Goal: Task Accomplishment & Management: Use online tool/utility

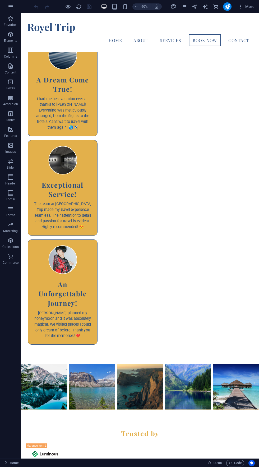
scroll to position [2268, 0]
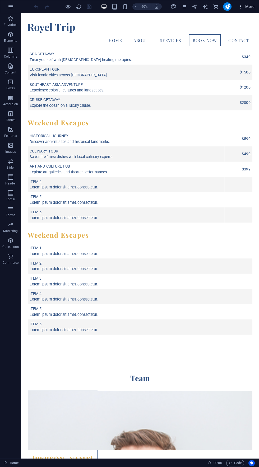
click at [240, 6] on icon "button" at bounding box center [240, 6] width 5 height 5
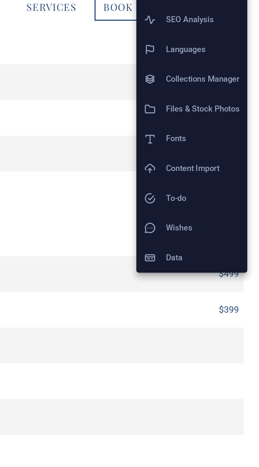
scroll to position [0, 0]
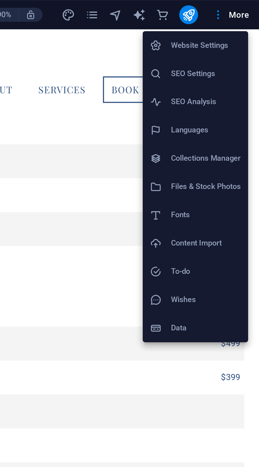
click at [239, 21] on h6 "Website Settings" at bounding box center [234, 20] width 31 height 6
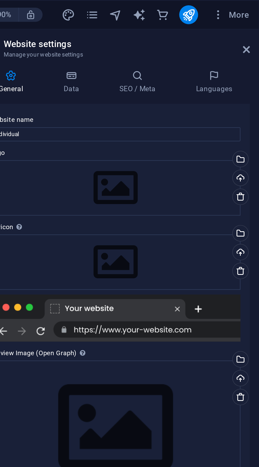
scroll to position [2825, 0]
click at [250, 170] on div "Upload" at bounding box center [250, 170] width 8 height 8
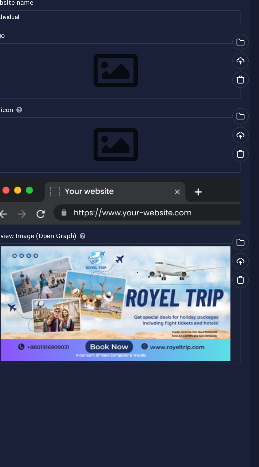
click at [220, 148] on div at bounding box center [194, 142] width 112 height 21
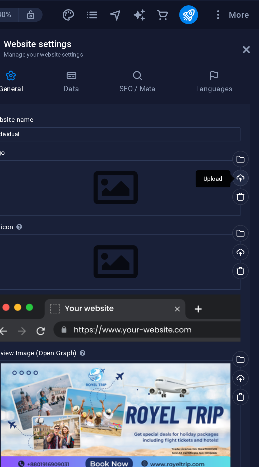
click at [251, 79] on div "Upload" at bounding box center [250, 80] width 8 height 8
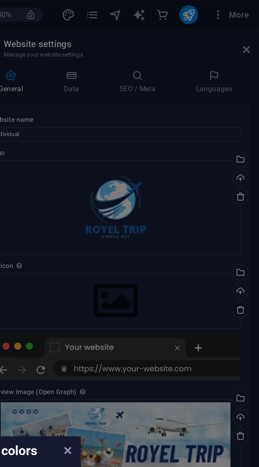
click at [251, 130] on aside "Choose auto-detected colors We've automatically extracted a set of colors from …" at bounding box center [129, 233] width 259 height 467
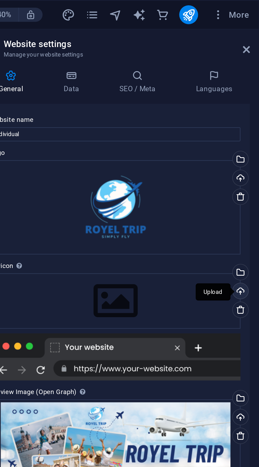
click at [249, 129] on div "Upload" at bounding box center [250, 131] width 8 height 8
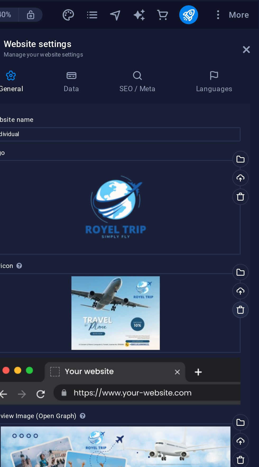
click at [253, 138] on link at bounding box center [250, 138] width 7 height 7
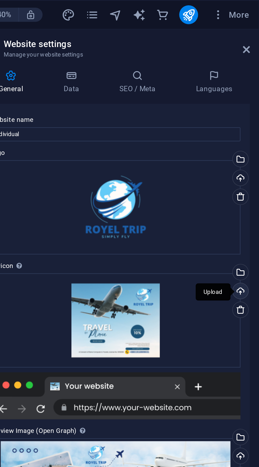
click at [250, 130] on div "Upload" at bounding box center [250, 131] width 8 height 8
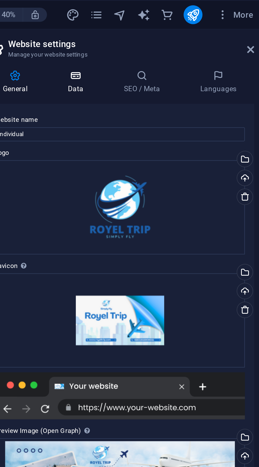
click at [172, 37] on h4 "Data" at bounding box center [175, 36] width 25 height 11
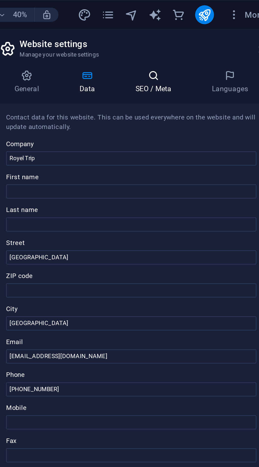
click at [218, 32] on icon at bounding box center [204, 33] width 32 height 5
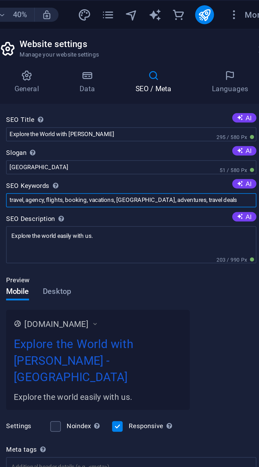
click at [225, 89] on input "travel, agency, flights, booking, vacations, tours, adventures, travel deals" at bounding box center [194, 90] width 112 height 6
type input "travel, agency, flights, booking, vacations, tours, adventures, travel deals, i…"
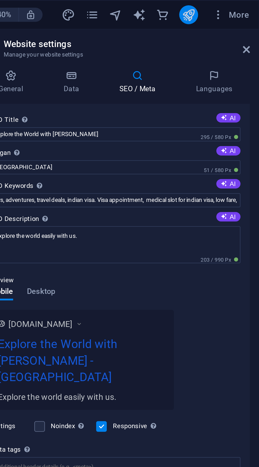
click at [229, 8] on icon "publish" at bounding box center [227, 7] width 6 height 6
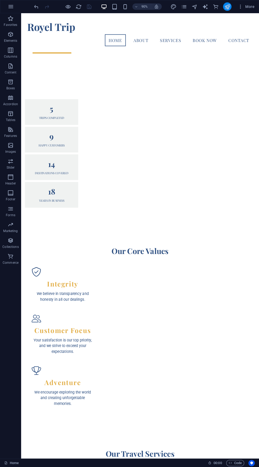
scroll to position [0, 0]
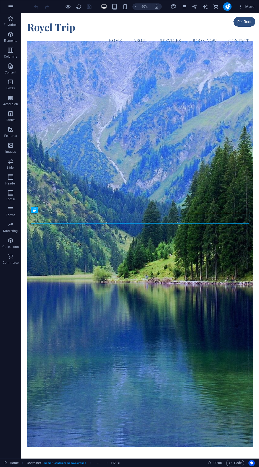
click at [204, 118] on figure at bounding box center [153, 269] width 251 height 450
click at [226, 37] on nav "Home About Services Book Now Contact" at bounding box center [153, 43] width 251 height 13
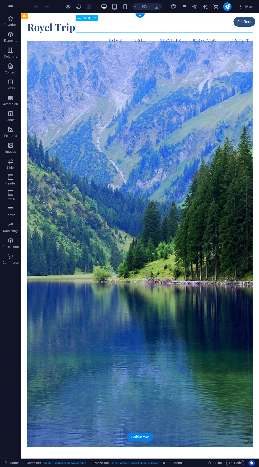
click at [225, 37] on nav "Home About Services Book Now Contact" at bounding box center [153, 43] width 251 height 13
click at [228, 37] on nav "Home About Services Book Now Contact" at bounding box center [153, 43] width 251 height 13
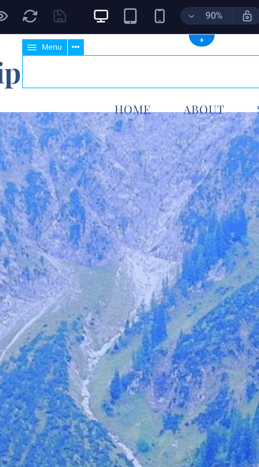
click at [87, 18] on span "Menu" at bounding box center [86, 18] width 7 height 3
click at [80, 17] on icon at bounding box center [78, 18] width 3 height 6
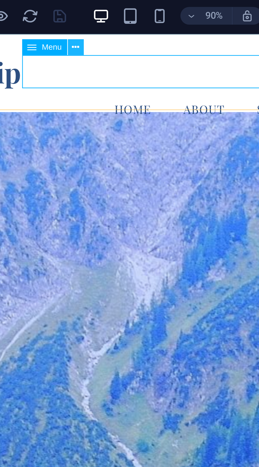
click at [96, 18] on icon at bounding box center [95, 18] width 3 height 5
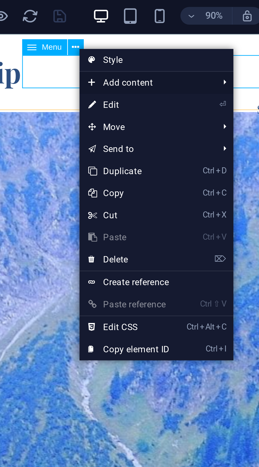
click at [140, 30] on span "Add content" at bounding box center [119, 31] width 47 height 8
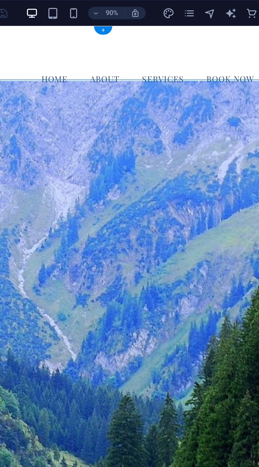
click at [5, 49] on nav "Home About Services Book Now Contact" at bounding box center [1, 55] width 251 height 13
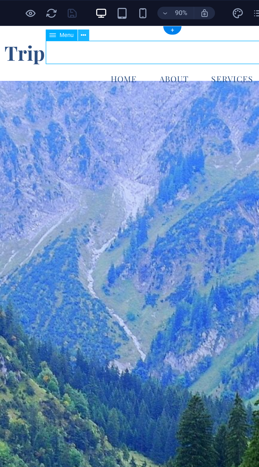
click at [95, 19] on icon at bounding box center [95, 18] width 3 height 5
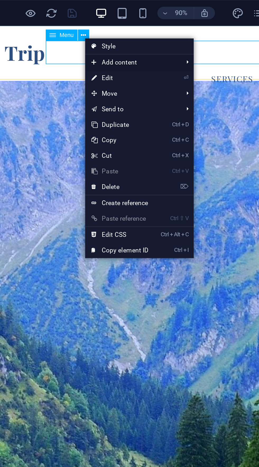
click at [134, 33] on span "Add content" at bounding box center [119, 32] width 47 height 8
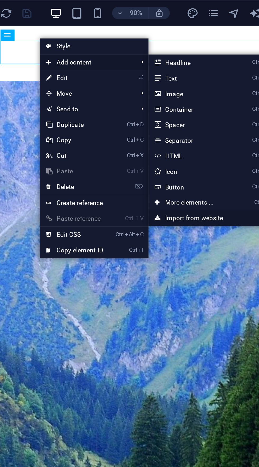
click at [185, 109] on link "Import from website" at bounding box center [182, 111] width 63 height 8
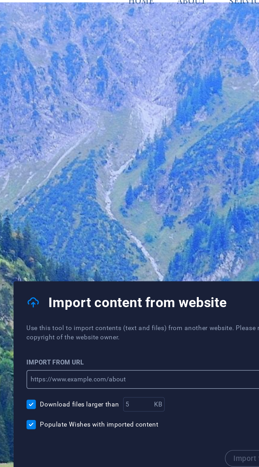
click at [130, 238] on input "url" at bounding box center [129, 233] width 145 height 10
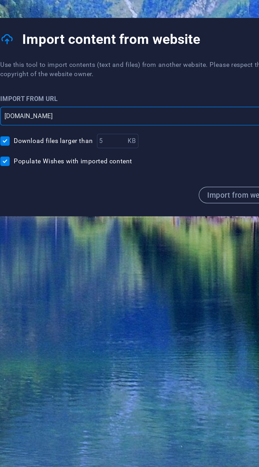
scroll to position [2, 0]
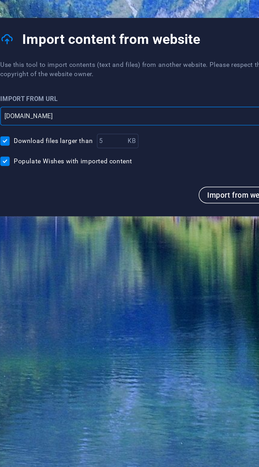
type input "www.amybd.com"
click at [182, 273] on span "Import from website" at bounding box center [180, 273] width 36 height 4
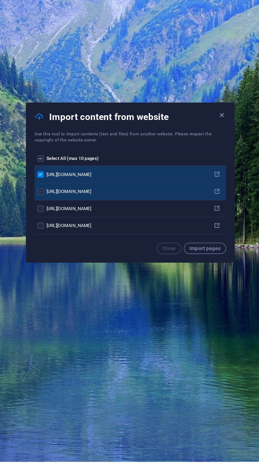
click at [61, 240] on label "pages list" at bounding box center [61, 240] width 5 height 5
click at [0, 0] on input "pages list" at bounding box center [0, 0] width 0 height 0
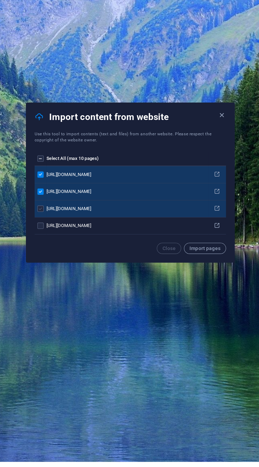
click at [62, 254] on label "pages list" at bounding box center [61, 253] width 5 height 5
click at [0, 0] on input "pages list" at bounding box center [0, 0] width 0 height 0
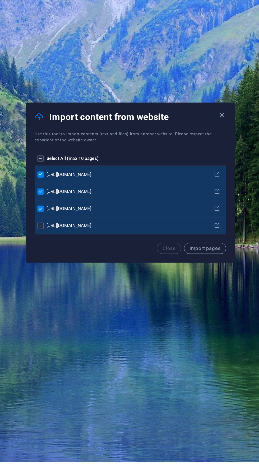
click at [61, 266] on label "pages list" at bounding box center [61, 266] width 5 height 5
click at [0, 0] on input "pages list" at bounding box center [0, 0] width 0 height 0
click at [191, 282] on span "Import pages" at bounding box center [186, 283] width 24 height 4
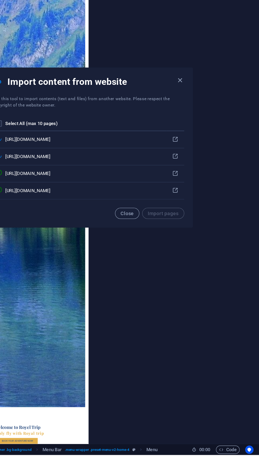
scroll to position [0, 0]
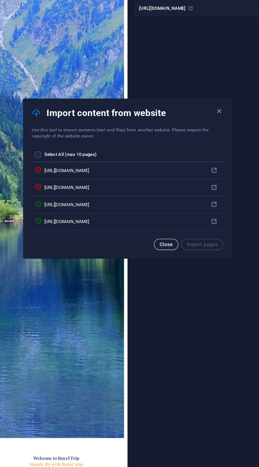
click at [155, 288] on button "Close" at bounding box center [159, 283] width 18 height 8
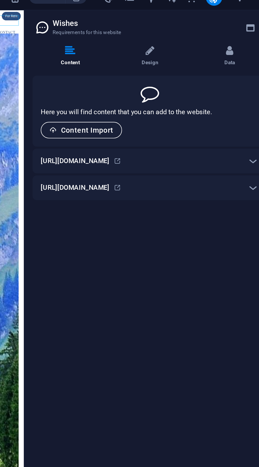
click at [163, 76] on span "Content Import" at bounding box center [159, 75] width 33 height 4
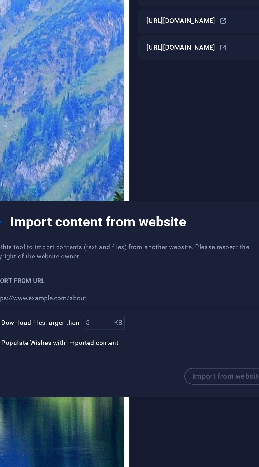
click at [154, 238] on input "url" at bounding box center [129, 233] width 145 height 10
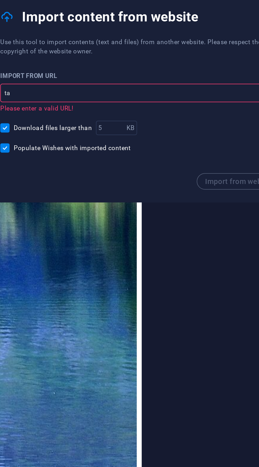
type input "t"
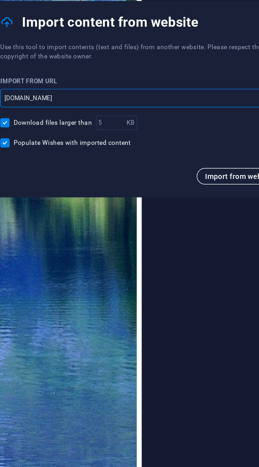
type input "www.taketrip.com"
click at [178, 273] on span "Import from website" at bounding box center [180, 273] width 36 height 4
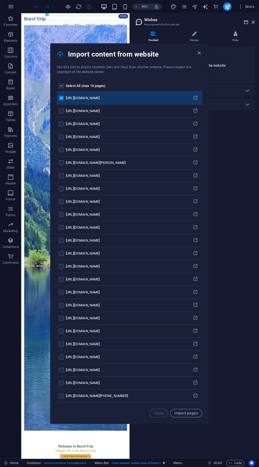
click at [64, 86] on div "pages list" at bounding box center [61, 85] width 5 height 5
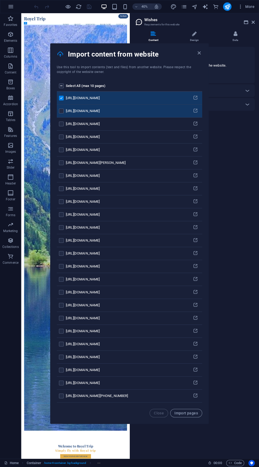
click at [64, 113] on div "pages list" at bounding box center [61, 111] width 5 height 5
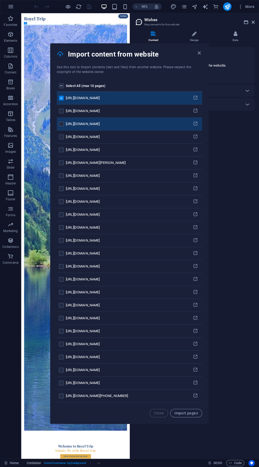
click at [64, 124] on div "pages list" at bounding box center [61, 124] width 5 height 5
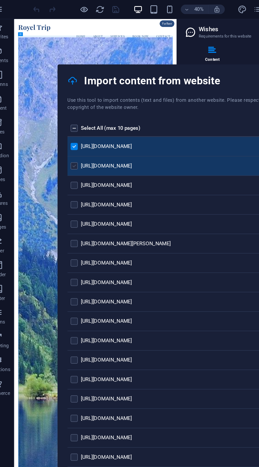
click at [61, 112] on label "pages list" at bounding box center [61, 111] width 5 height 5
click at [0, 0] on input "pages list" at bounding box center [0, 0] width 0 height 0
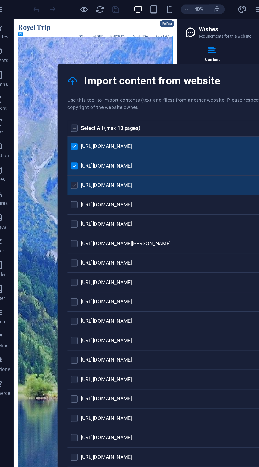
click at [59, 123] on label "pages list" at bounding box center [61, 124] width 5 height 5
click at [0, 0] on input "pages list" at bounding box center [0, 0] width 0 height 0
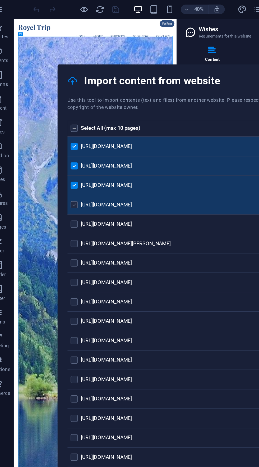
click at [61, 137] on label "pages list" at bounding box center [61, 136] width 5 height 5
click at [0, 0] on input "pages list" at bounding box center [0, 0] width 0 height 0
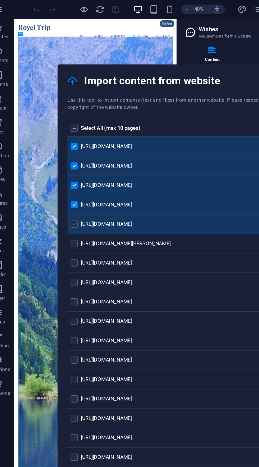
click at [61, 150] on label "pages list" at bounding box center [61, 149] width 5 height 5
click at [0, 0] on input "pages list" at bounding box center [0, 0] width 0 height 0
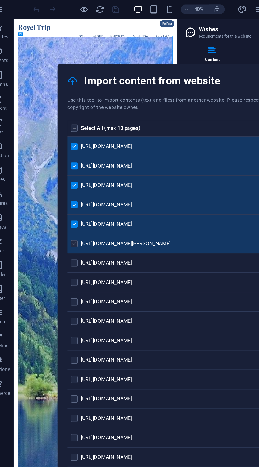
click at [61, 163] on label "pages list" at bounding box center [61, 162] width 5 height 5
click at [0, 0] on input "pages list" at bounding box center [0, 0] width 0 height 0
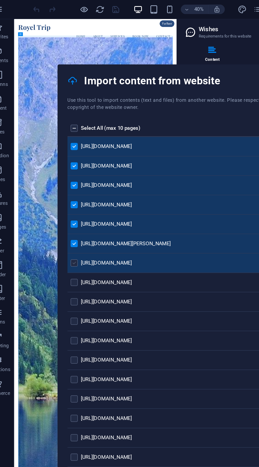
click at [61, 176] on label "pages list" at bounding box center [61, 175] width 5 height 5
click at [0, 0] on input "pages list" at bounding box center [0, 0] width 0 height 0
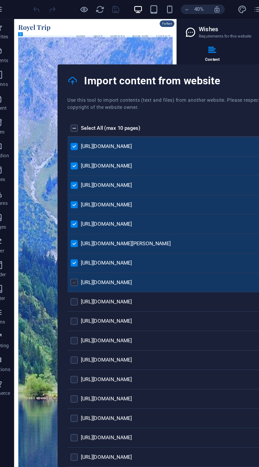
click at [61, 189] on label "pages list" at bounding box center [61, 188] width 5 height 5
click at [0, 0] on input "pages list" at bounding box center [0, 0] width 0 height 0
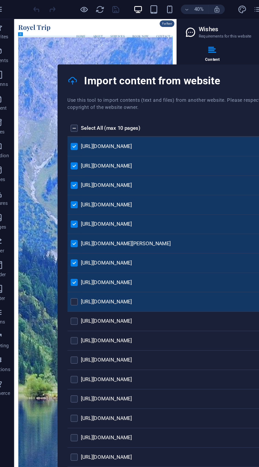
click at [64, 200] on div "pages list" at bounding box center [61, 201] width 5 height 5
click at [61, 200] on label "pages list" at bounding box center [61, 201] width 5 height 5
click at [0, 0] on input "pages list" at bounding box center [0, 0] width 0 height 0
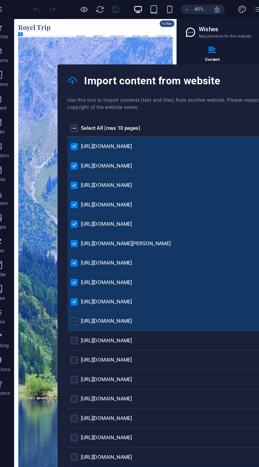
click at [61, 215] on label "pages list" at bounding box center [61, 214] width 5 height 5
click at [0, 0] on input "pages list" at bounding box center [0, 0] width 0 height 0
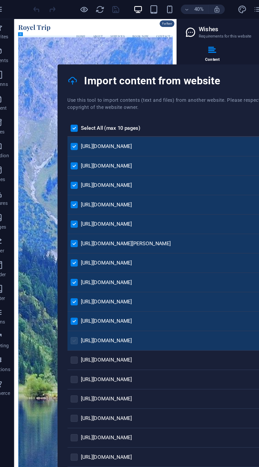
click at [62, 226] on label "pages list" at bounding box center [61, 227] width 5 height 5
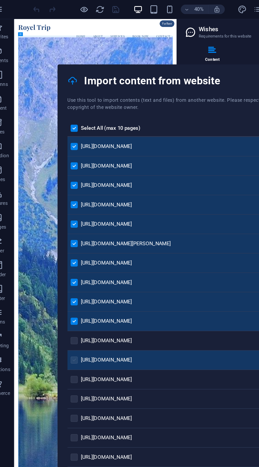
click at [63, 241] on label "pages list" at bounding box center [61, 240] width 5 height 5
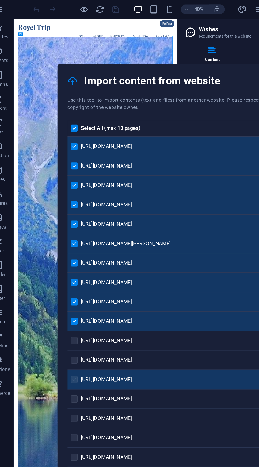
click at [61, 253] on label "pages list" at bounding box center [61, 253] width 5 height 5
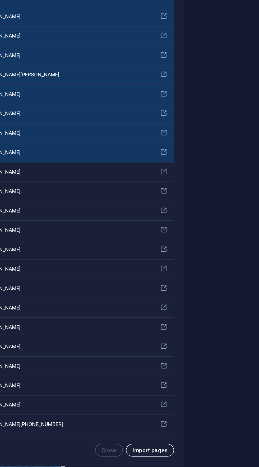
click at [189, 415] on span "Import pages" at bounding box center [186, 413] width 24 height 4
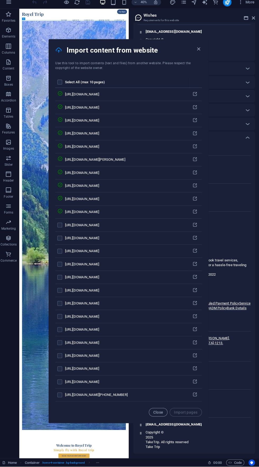
scroll to position [1037, 0]
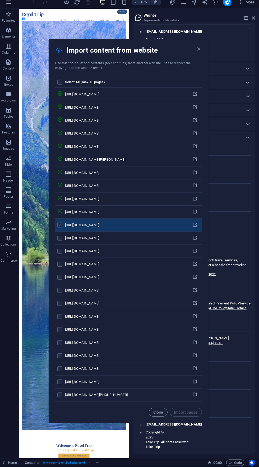
click at [61, 230] on label "pages list" at bounding box center [61, 227] width 5 height 5
click at [0, 0] on input "pages list" at bounding box center [0, 0] width 0 height 0
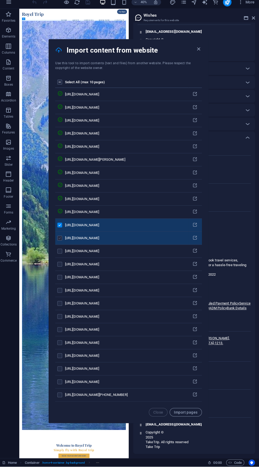
click at [61, 243] on label "pages list" at bounding box center [61, 240] width 5 height 5
click at [0, 0] on input "pages list" at bounding box center [0, 0] width 0 height 0
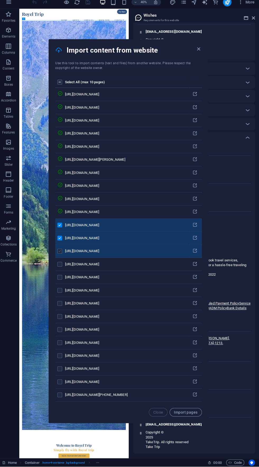
click at [61, 256] on label "pages list" at bounding box center [61, 253] width 5 height 5
click at [0, 0] on input "pages list" at bounding box center [0, 0] width 0 height 0
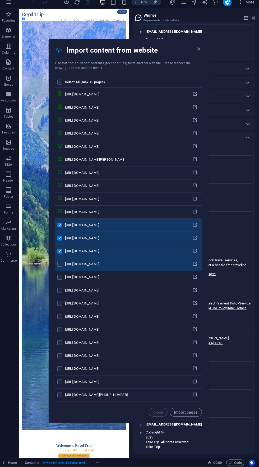
click at [61, 269] on label "pages list" at bounding box center [61, 266] width 5 height 5
click at [0, 0] on input "pages list" at bounding box center [0, 0] width 0 height 0
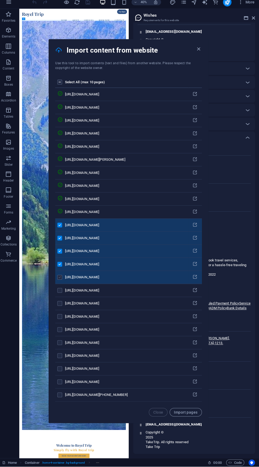
click at [61, 282] on label "pages list" at bounding box center [61, 279] width 5 height 5
click at [0, 0] on input "pages list" at bounding box center [0, 0] width 0 height 0
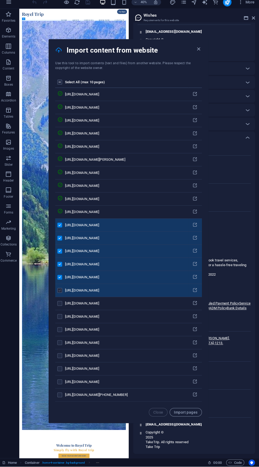
click at [61, 295] on label "pages list" at bounding box center [61, 292] width 5 height 5
click at [0, 0] on input "pages list" at bounding box center [0, 0] width 0 height 0
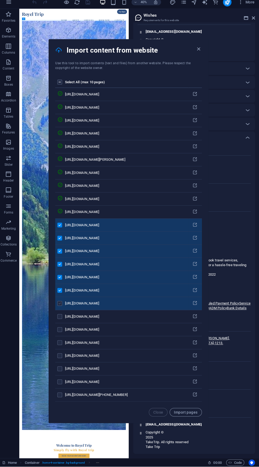
click at [62, 307] on label "pages list" at bounding box center [61, 305] width 5 height 5
click at [0, 0] on input "pages list" at bounding box center [0, 0] width 0 height 0
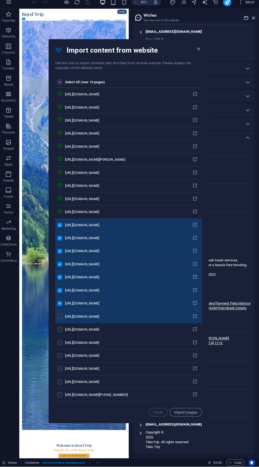
click at [62, 320] on label "pages list" at bounding box center [61, 318] width 5 height 5
click at [0, 0] on input "pages list" at bounding box center [0, 0] width 0 height 0
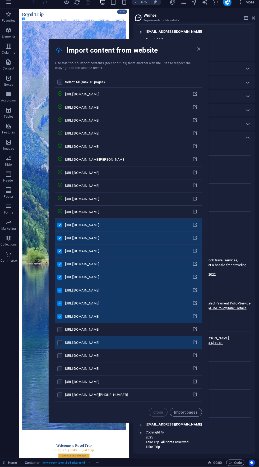
click at [66, 351] on td "pages list" at bounding box center [62, 344] width 10 height 13
click at [62, 346] on label "pages list" at bounding box center [61, 344] width 5 height 5
click at [0, 0] on input "pages list" at bounding box center [0, 0] width 0 height 0
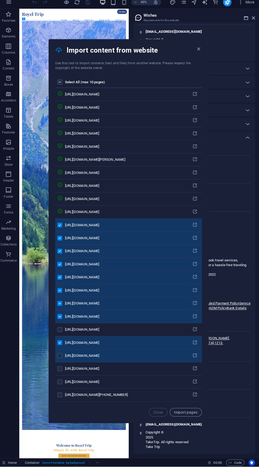
click at [64, 359] on div "pages list" at bounding box center [61, 357] width 5 height 5
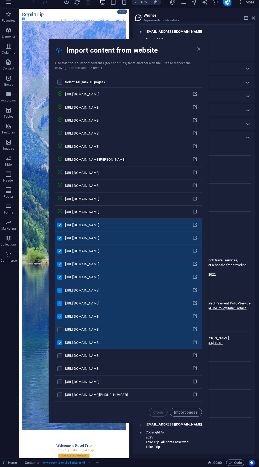
click at [61, 333] on label "pages list" at bounding box center [61, 331] width 5 height 5
click at [0, 0] on input "pages list" at bounding box center [0, 0] width 0 height 0
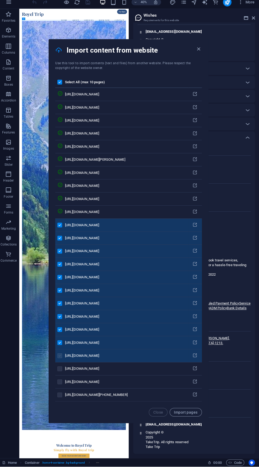
click at [61, 359] on label "pages list" at bounding box center [61, 357] width 5 height 5
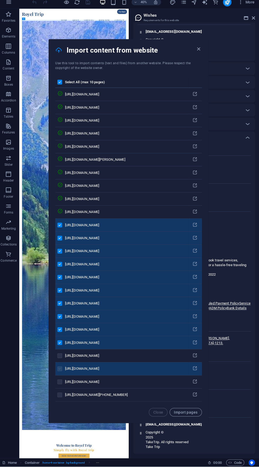
click at [61, 372] on label "pages list" at bounding box center [61, 369] width 5 height 5
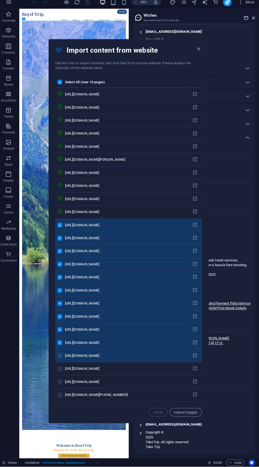
click at [61, 359] on label "pages list" at bounding box center [61, 357] width 5 height 5
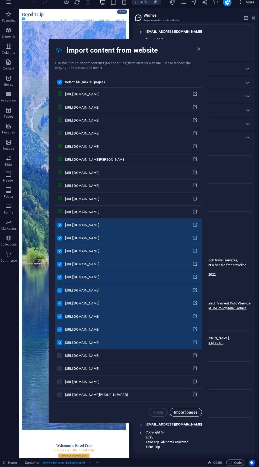
click at [193, 417] on button "Import pages" at bounding box center [186, 413] width 32 height 8
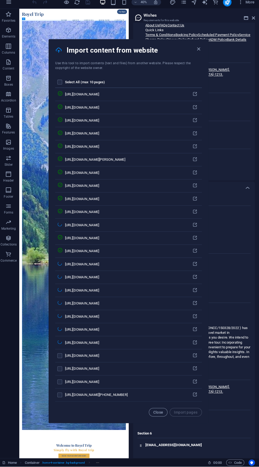
scroll to position [1676, 0]
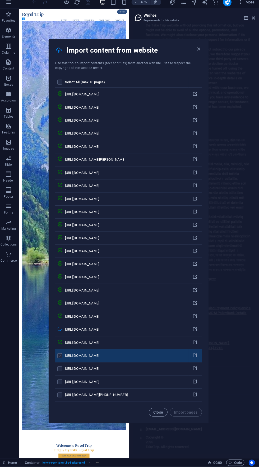
click at [61, 359] on label "pages list" at bounding box center [61, 357] width 5 height 5
click at [0, 0] on input "pages list" at bounding box center [0, 0] width 0 height 0
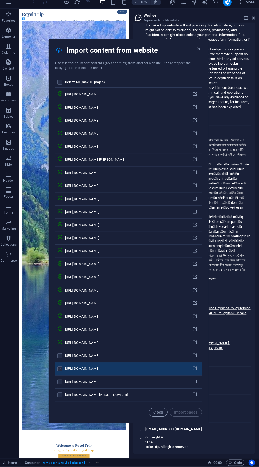
click at [61, 372] on label "pages list" at bounding box center [61, 369] width 5 height 5
click at [0, 0] on input "pages list" at bounding box center [0, 0] width 0 height 0
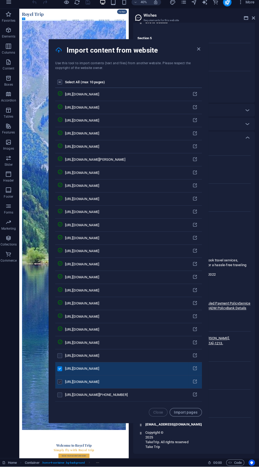
click at [62, 385] on label "pages list" at bounding box center [61, 382] width 5 height 5
click at [0, 0] on input "pages list" at bounding box center [0, 0] width 0 height 0
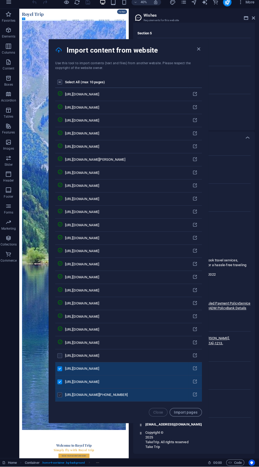
click at [62, 398] on label "pages list" at bounding box center [61, 395] width 5 height 5
click at [0, 0] on input "pages list" at bounding box center [0, 0] width 0 height 0
click at [189, 415] on span "Import pages" at bounding box center [186, 413] width 24 height 4
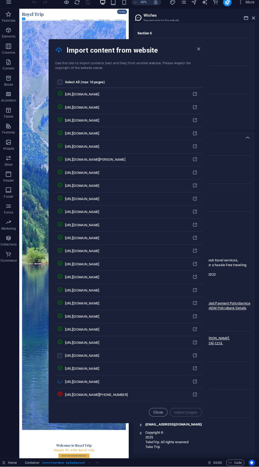
scroll to position [9337, 0]
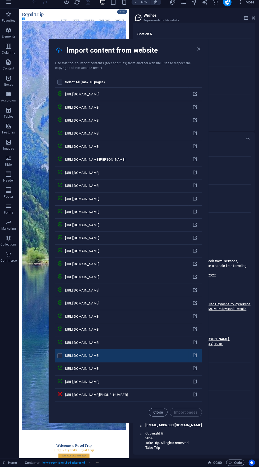
click at [64, 359] on div "pages list" at bounding box center [61, 357] width 5 height 5
click at [61, 359] on label "pages list" at bounding box center [61, 357] width 5 height 5
click at [0, 0] on input "pages list" at bounding box center [0, 0] width 0 height 0
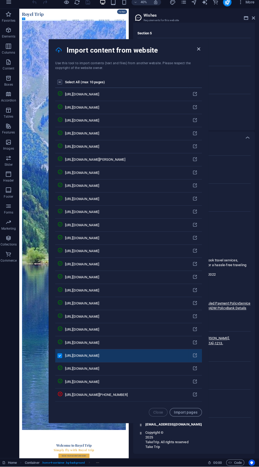
click at [196, 56] on icon "button" at bounding box center [199, 53] width 6 height 6
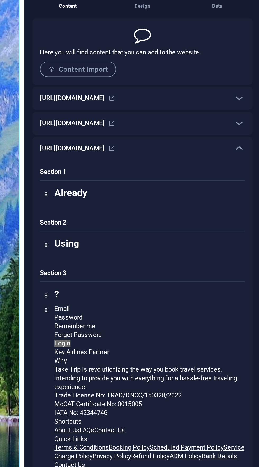
scroll to position [0, 0]
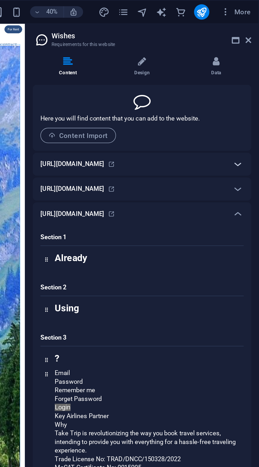
click at [248, 90] on icon at bounding box center [247, 90] width 6 height 6
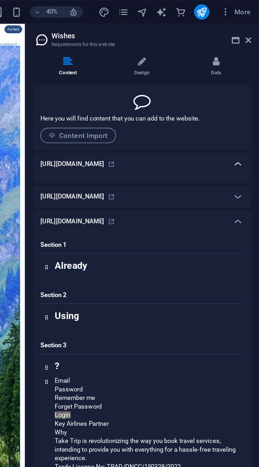
click at [249, 89] on icon at bounding box center [247, 90] width 6 height 6
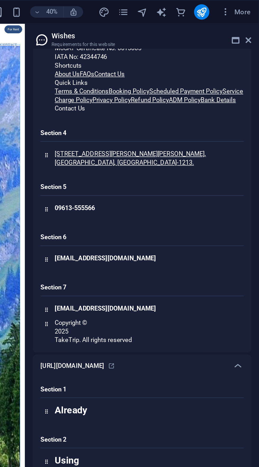
scroll to position [232, 0]
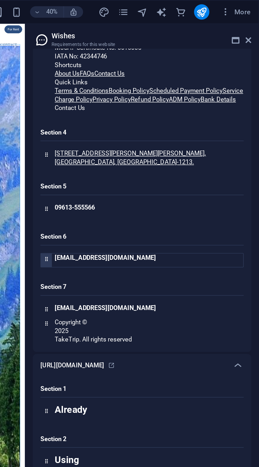
click at [171, 145] on h4 "support@taketrip.com" at bounding box center [198, 142] width 104 height 5
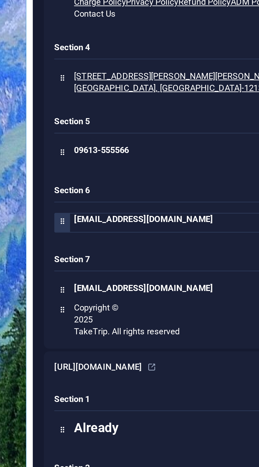
click at [175, 147] on div "support@taketrip.com" at bounding box center [197, 143] width 106 height 7
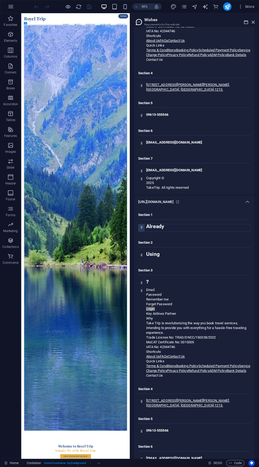
click at [141, 229] on icon at bounding box center [141, 226] width 3 height 3
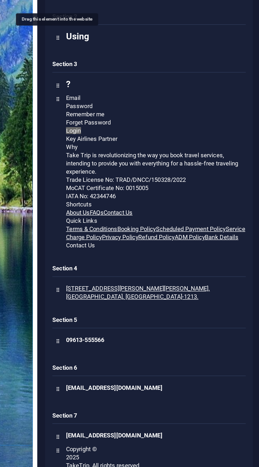
scroll to position [320, 0]
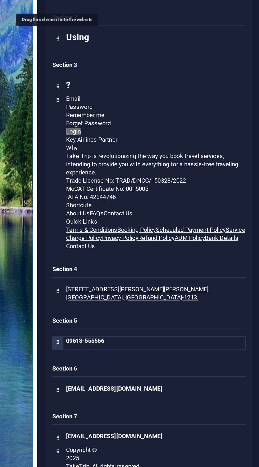
click at [162, 345] on h4 "09613-555566" at bounding box center [198, 342] width 104 height 5
click at [141, 345] on icon at bounding box center [141, 342] width 3 height 3
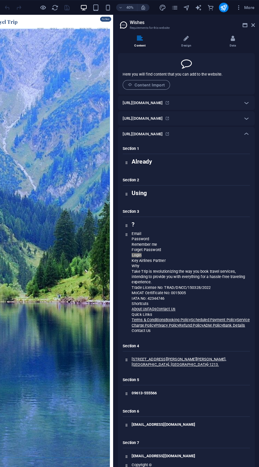
scroll to position [0, 0]
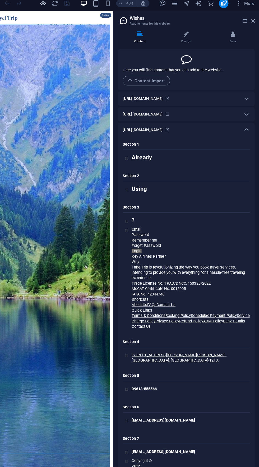
click at [65, 7] on icon "button" at bounding box center [68, 7] width 6 height 6
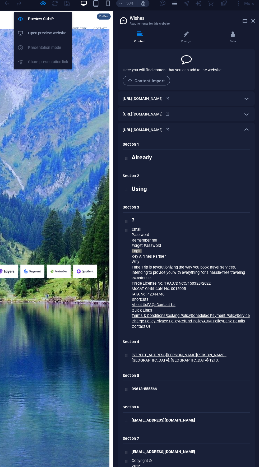
click at [77, 32] on h6 "Open preview website" at bounding box center [72, 33] width 35 height 6
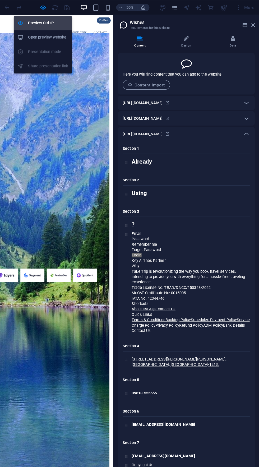
click at [73, 21] on h6 "Preview Ctrl+P" at bounding box center [72, 20] width 35 height 6
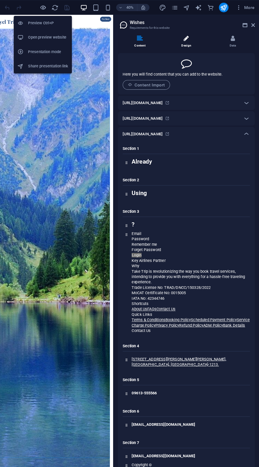
click at [212, 34] on li "Design" at bounding box center [195, 36] width 41 height 11
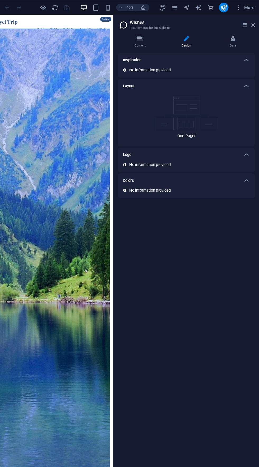
click at [215, 95] on img at bounding box center [194, 100] width 55 height 30
click at [196, 115] on div "One-Pager" at bounding box center [194, 103] width 112 height 43
click at [248, 53] on icon at bounding box center [247, 53] width 6 height 6
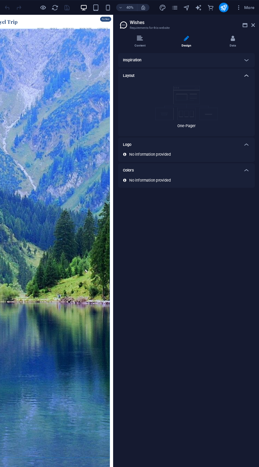
click at [245, 65] on icon at bounding box center [247, 67] width 6 height 6
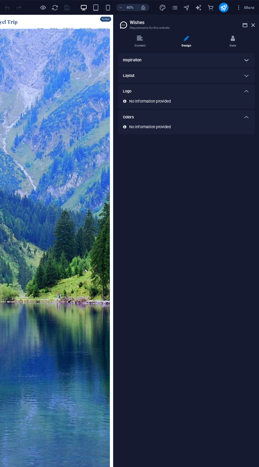
click at [251, 53] on div at bounding box center [247, 53] width 13 height 13
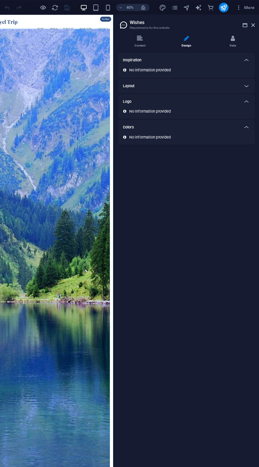
click at [230, 74] on div "Layout" at bounding box center [189, 76] width 103 height 6
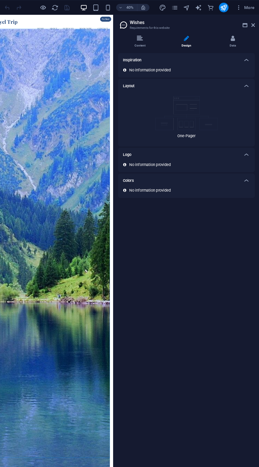
click at [197, 116] on div "One-Pager" at bounding box center [194, 103] width 112 height 43
click at [196, 132] on div "Logo" at bounding box center [194, 136] width 121 height 13
click at [200, 119] on p "One-Pager" at bounding box center [194, 120] width 16 height 5
click at [246, 140] on div at bounding box center [247, 136] width 13 height 13
click at [250, 157] on icon at bounding box center [247, 159] width 6 height 6
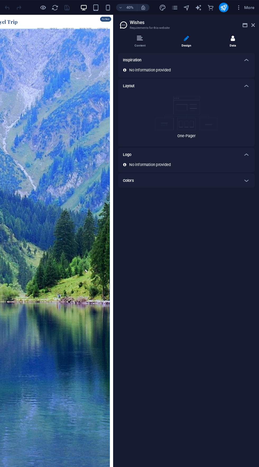
click at [241, 37] on li "Data" at bounding box center [235, 36] width 39 height 11
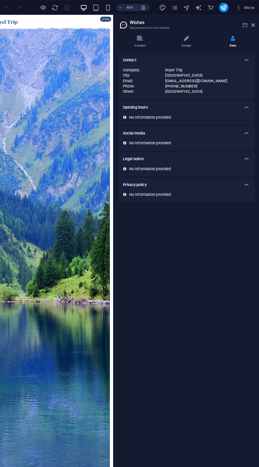
click at [244, 23] on icon at bounding box center [246, 22] width 4 height 4
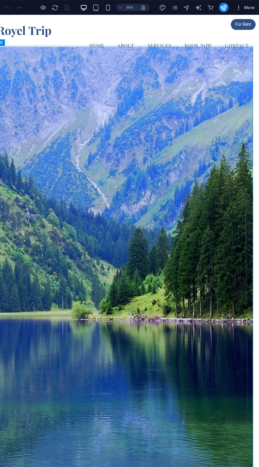
click at [243, 8] on icon "button" at bounding box center [240, 6] width 5 height 5
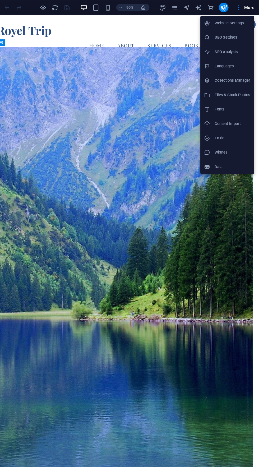
click at [234, 110] on h6 "Content Import" at bounding box center [234, 109] width 31 height 6
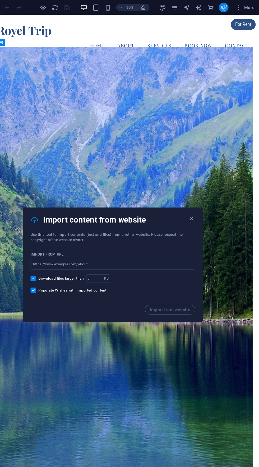
click at [230, 6] on icon "publish" at bounding box center [227, 7] width 6 height 6
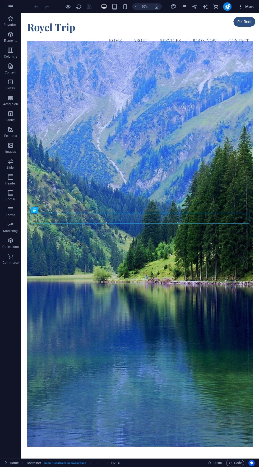
click at [246, 7] on span "More" at bounding box center [246, 6] width 17 height 5
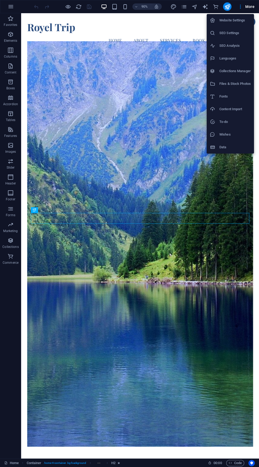
click at [239, 108] on h6 "Content Import" at bounding box center [234, 109] width 31 height 6
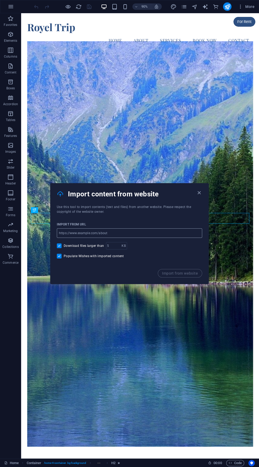
click at [164, 232] on input "url" at bounding box center [129, 233] width 145 height 10
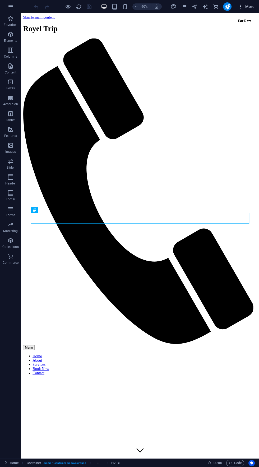
click at [244, 6] on span "More" at bounding box center [246, 6] width 17 height 5
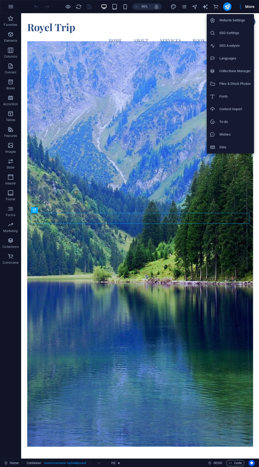
click at [240, 107] on h6 "Content Import" at bounding box center [234, 109] width 31 height 6
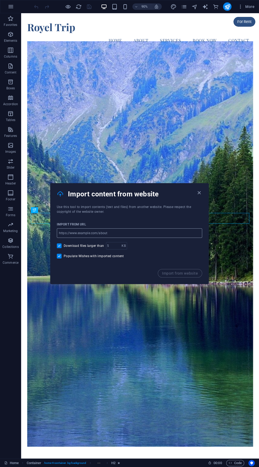
click at [147, 233] on input "url" at bounding box center [129, 233] width 145 height 10
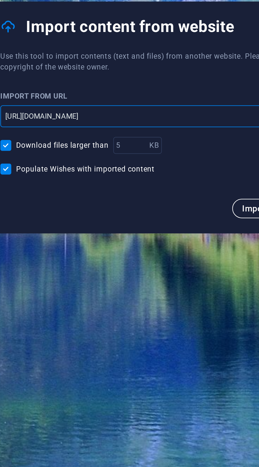
type input "https://trip.com"
click at [162, 271] on span "Import from website" at bounding box center [180, 273] width 36 height 4
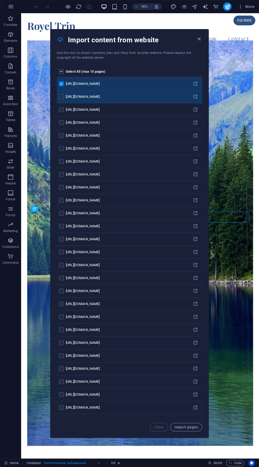
click at [62, 94] on label "pages list" at bounding box center [61, 96] width 5 height 5
click at [0, 0] on input "pages list" at bounding box center [0, 0] width 0 height 0
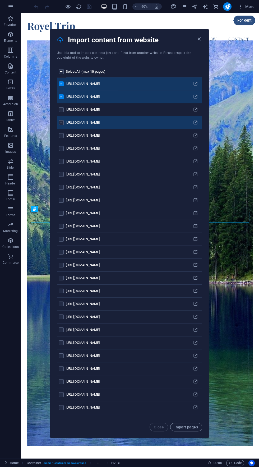
click at [61, 120] on label "pages list" at bounding box center [61, 122] width 5 height 5
click at [0, 0] on input "pages list" at bounding box center [0, 0] width 0 height 0
click at [61, 69] on label "pages list" at bounding box center [61, 71] width 5 height 5
click at [0, 0] on input "pages list" at bounding box center [0, 0] width 0 height 0
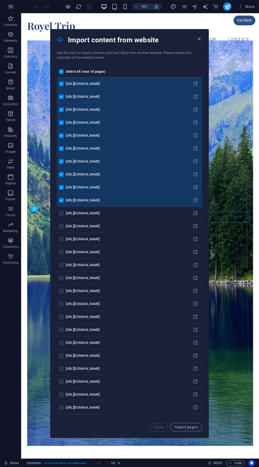
click at [202, 29] on div "Import content from website" at bounding box center [129, 39] width 158 height 21
click at [200, 36] on icon "button" at bounding box center [199, 39] width 6 height 6
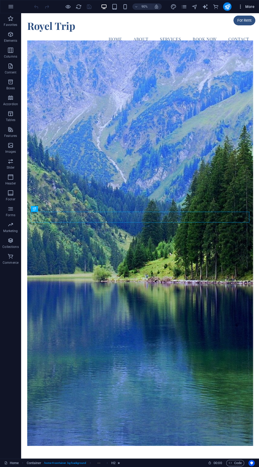
click at [243, 9] on icon "button" at bounding box center [240, 6] width 5 height 5
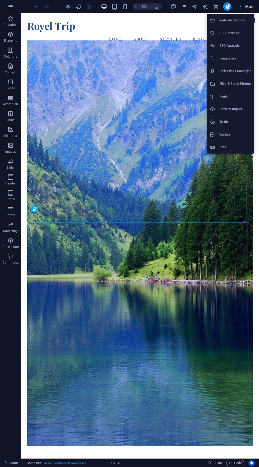
click at [244, 106] on h6 "Content Import" at bounding box center [234, 109] width 31 height 6
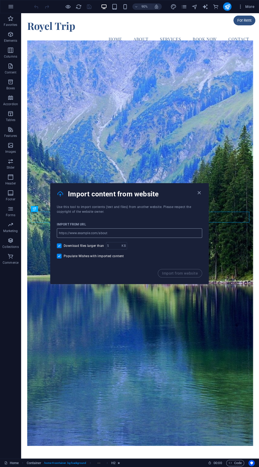
click at [148, 232] on input "url" at bounding box center [129, 233] width 145 height 10
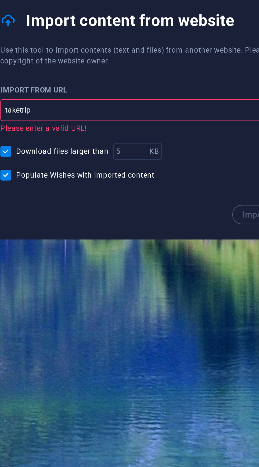
click at [66, 232] on input "taketrip" at bounding box center [129, 231] width 145 height 10
click at [63, 230] on input "taketrip" at bounding box center [129, 231] width 145 height 10
click at [135, 231] on input "http://taketrip" at bounding box center [129, 231] width 145 height 10
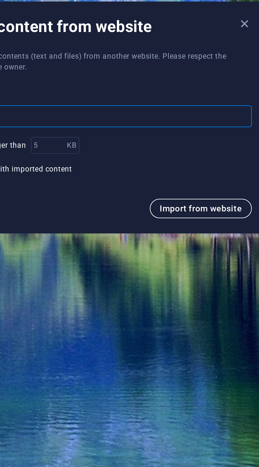
type input "http://taketrip.com"
click at [188, 272] on span "Import from website" at bounding box center [180, 273] width 36 height 4
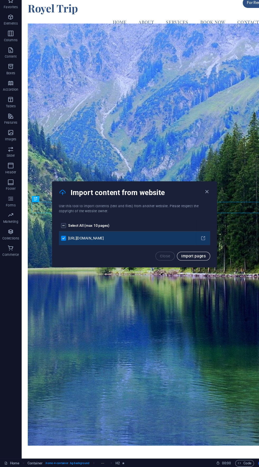
click at [194, 265] on span "Import pages" at bounding box center [186, 264] width 24 height 4
click at [125, 245] on div "http://taketrip.com" at bounding box center [126, 246] width 120 height 5
click at [193, 247] on icon "pages list" at bounding box center [195, 246] width 5 height 5
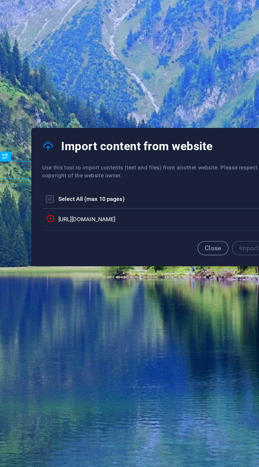
click at [61, 234] on label "pages list" at bounding box center [61, 234] width 5 height 5
click at [0, 0] on input "pages list" at bounding box center [0, 0] width 0 height 0
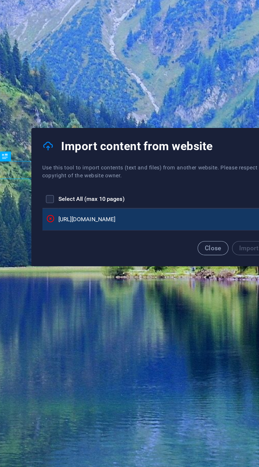
click at [133, 246] on div "http://taketrip.com" at bounding box center [126, 246] width 120 height 5
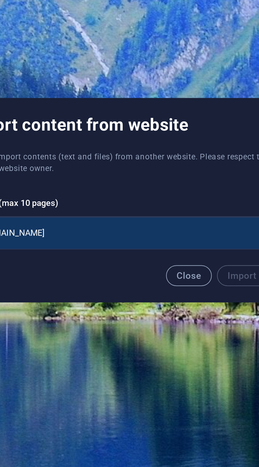
click at [108, 241] on td "http://taketrip.com" at bounding box center [127, 246] width 122 height 13
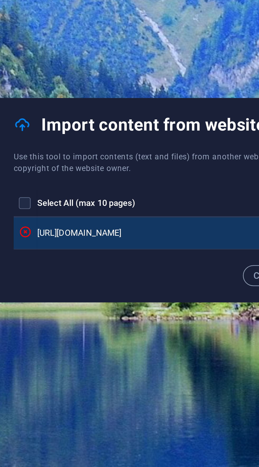
click at [64, 247] on icon "pages list" at bounding box center [61, 246] width 5 height 5
click at [64, 245] on icon "pages list" at bounding box center [61, 246] width 5 height 5
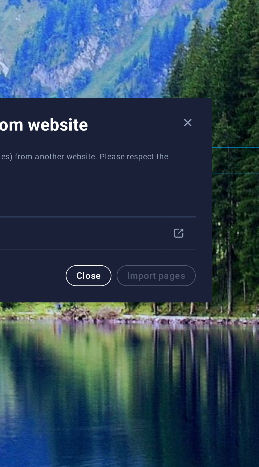
click at [161, 264] on span "Close" at bounding box center [159, 264] width 10 height 4
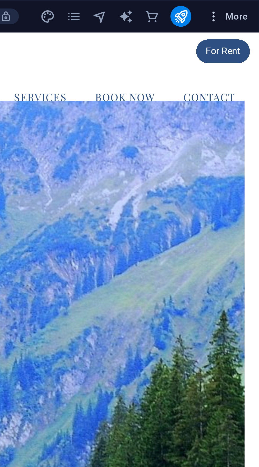
click at [243, 5] on span "More" at bounding box center [246, 6] width 17 height 5
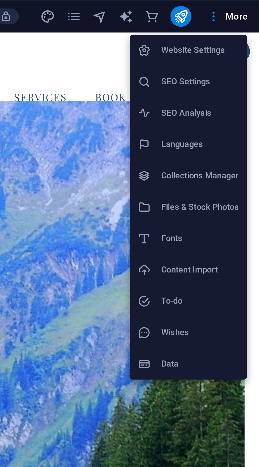
click at [234, 108] on h6 "Content Import" at bounding box center [234, 109] width 31 height 6
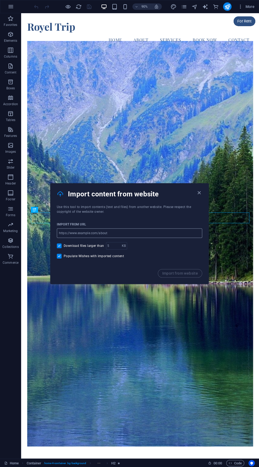
click at [162, 232] on input "url" at bounding box center [129, 233] width 145 height 10
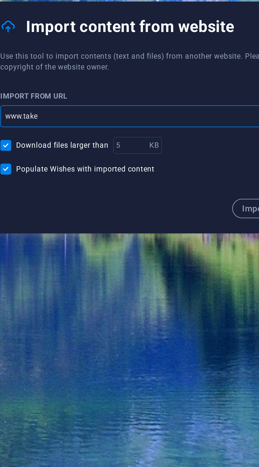
type input "[DOMAIN_NAME]"
click at [164, 274] on span "Import from website" at bounding box center [180, 273] width 36 height 4
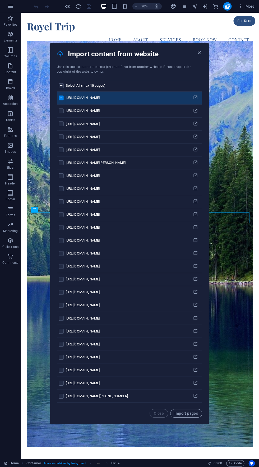
click at [61, 87] on label "pages list" at bounding box center [61, 85] width 5 height 5
click at [0, 0] on input "pages list" at bounding box center [0, 0] width 0 height 0
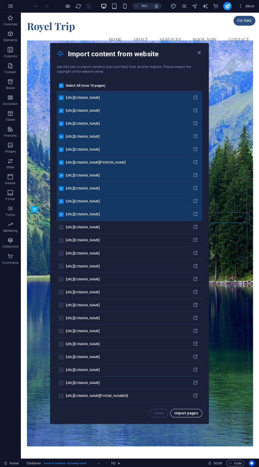
click at [190, 415] on span "Import pages" at bounding box center [186, 413] width 24 height 4
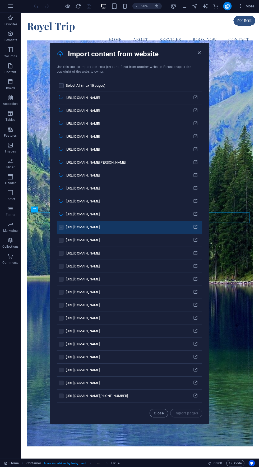
click at [61, 230] on label "pages list" at bounding box center [61, 227] width 5 height 5
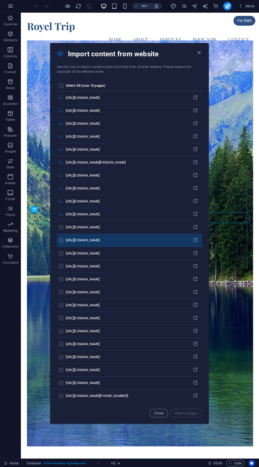
click at [60, 243] on label "pages list" at bounding box center [61, 240] width 5 height 5
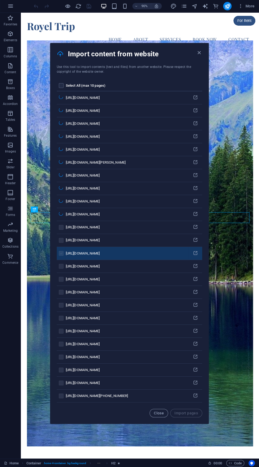
click at [61, 256] on label "pages list" at bounding box center [61, 253] width 5 height 5
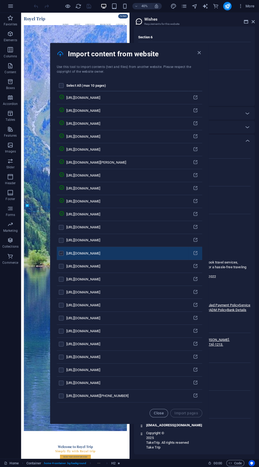
scroll to position [1652, 0]
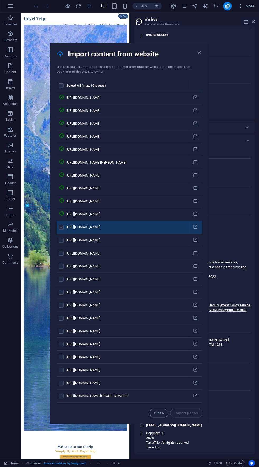
click at [61, 230] on label "pages list" at bounding box center [61, 227] width 5 height 5
click at [0, 0] on input "pages list" at bounding box center [0, 0] width 0 height 0
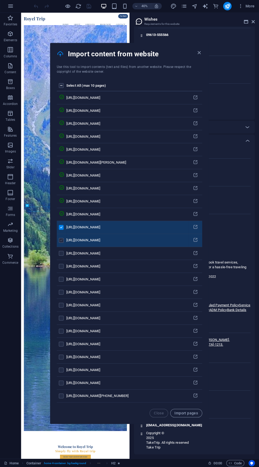
click at [61, 243] on label "pages list" at bounding box center [61, 240] width 5 height 5
click at [0, 0] on input "pages list" at bounding box center [0, 0] width 0 height 0
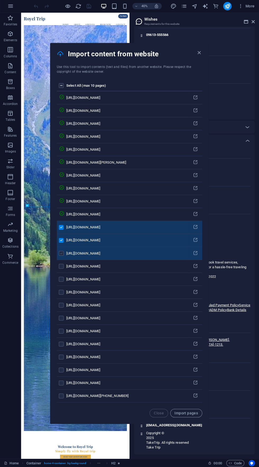
click at [61, 256] on label "pages list" at bounding box center [61, 253] width 5 height 5
click at [0, 0] on input "pages list" at bounding box center [0, 0] width 0 height 0
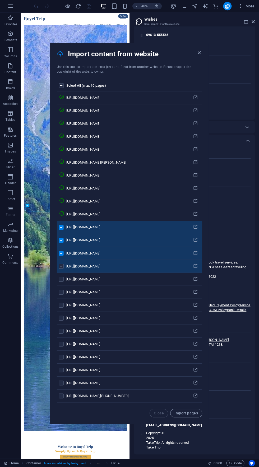
click at [61, 269] on label "pages list" at bounding box center [61, 266] width 5 height 5
click at [0, 0] on input "pages list" at bounding box center [0, 0] width 0 height 0
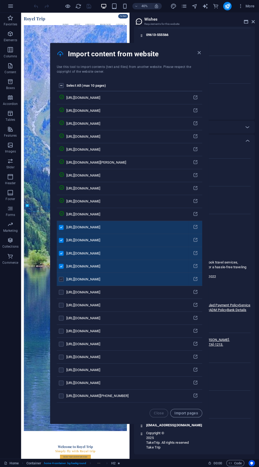
click at [61, 282] on label "pages list" at bounding box center [61, 279] width 5 height 5
click at [0, 0] on input "pages list" at bounding box center [0, 0] width 0 height 0
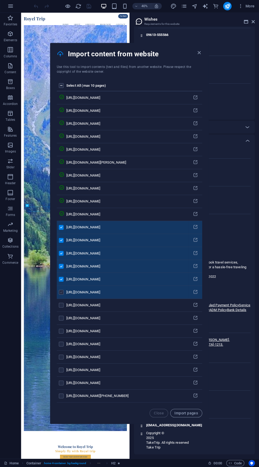
click at [62, 295] on label "pages list" at bounding box center [61, 292] width 5 height 5
click at [0, 0] on input "pages list" at bounding box center [0, 0] width 0 height 0
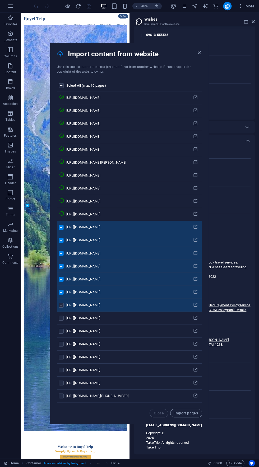
click at [62, 307] on label "pages list" at bounding box center [61, 305] width 5 height 5
click at [0, 0] on input "pages list" at bounding box center [0, 0] width 0 height 0
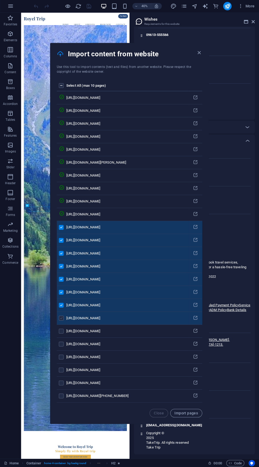
click at [61, 320] on label "pages list" at bounding box center [61, 318] width 5 height 5
click at [0, 0] on input "pages list" at bounding box center [0, 0] width 0 height 0
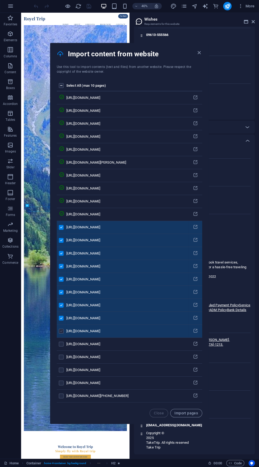
click at [62, 333] on label "pages list" at bounding box center [61, 331] width 5 height 5
click at [0, 0] on input "pages list" at bounding box center [0, 0] width 0 height 0
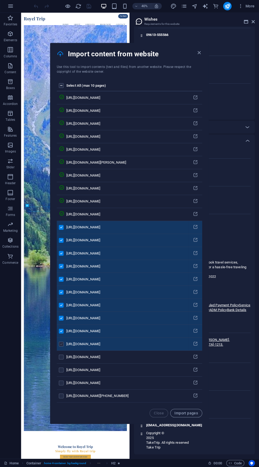
click at [62, 346] on label "pages list" at bounding box center [61, 344] width 5 height 5
click at [0, 0] on input "pages list" at bounding box center [0, 0] width 0 height 0
click at [66, 351] on td "pages list" at bounding box center [62, 344] width 10 height 13
click at [186, 415] on span "Import pages" at bounding box center [186, 413] width 24 height 4
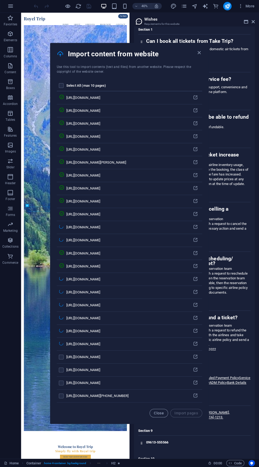
scroll to position [2085, 0]
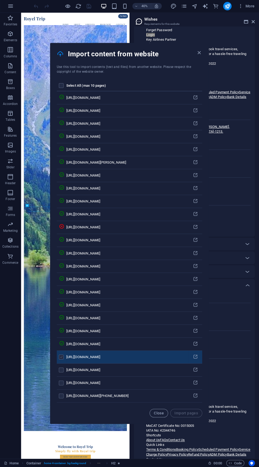
click at [62, 359] on label "pages list" at bounding box center [61, 357] width 5 height 5
click at [0, 0] on input "pages list" at bounding box center [0, 0] width 0 height 0
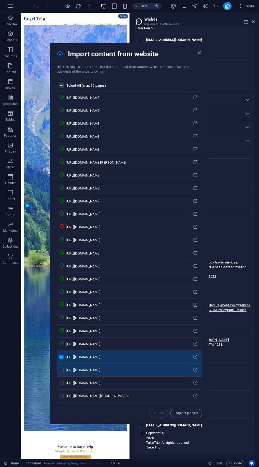
click at [61, 372] on label "pages list" at bounding box center [61, 369] width 5 height 5
click at [0, 0] on input "pages list" at bounding box center [0, 0] width 0 height 0
click at [66, 376] on td "pages list" at bounding box center [62, 369] width 10 height 13
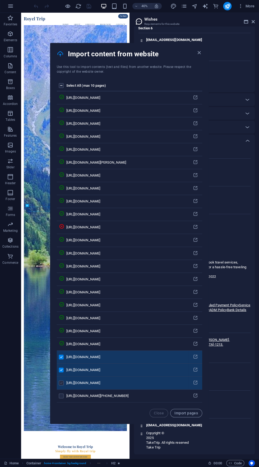
click at [61, 385] on label "pages list" at bounding box center [61, 382] width 5 height 5
click at [0, 0] on input "pages list" at bounding box center [0, 0] width 0 height 0
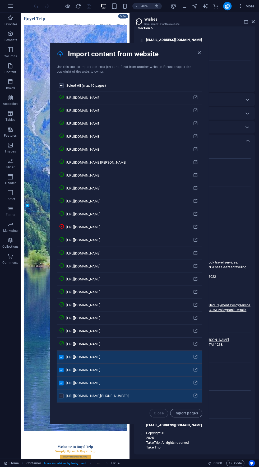
click at [61, 398] on label "pages list" at bounding box center [61, 395] width 5 height 5
click at [0, 0] on input "pages list" at bounding box center [0, 0] width 0 height 0
click at [190, 415] on span "Import pages" at bounding box center [186, 413] width 24 height 4
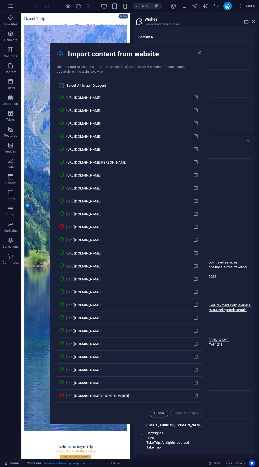
scroll to position [3985, 0]
click at [202, 56] on icon "button" at bounding box center [199, 53] width 6 height 6
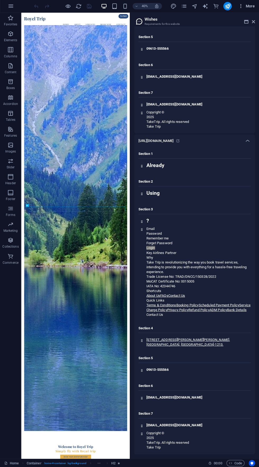
click at [239, 6] on icon "button" at bounding box center [240, 6] width 5 height 5
click at [228, 9] on div at bounding box center [129, 233] width 259 height 467
click at [227, 7] on icon "publish" at bounding box center [227, 7] width 6 height 6
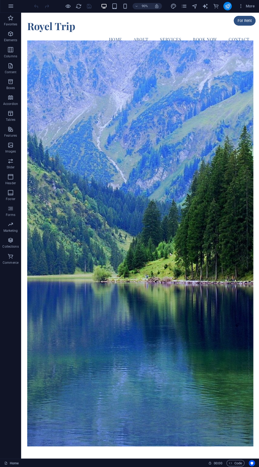
scroll to position [0, 0]
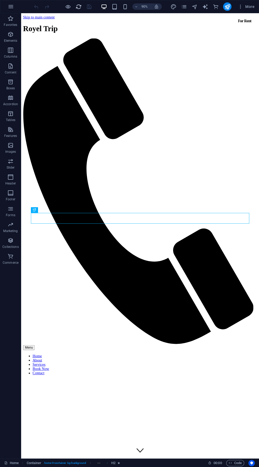
click at [80, 7] on icon "reload" at bounding box center [79, 7] width 6 height 6
click at [91, 26] on div "Royel Trip Menu Home About Services Book Now Contact" at bounding box center [153, 221] width 260 height 390
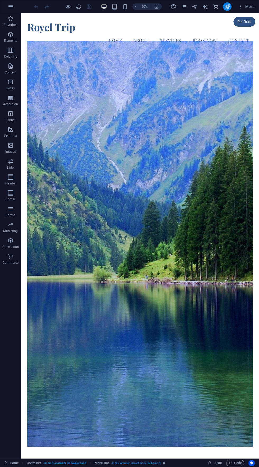
click at [227, 6] on icon "publish" at bounding box center [227, 7] width 6 height 6
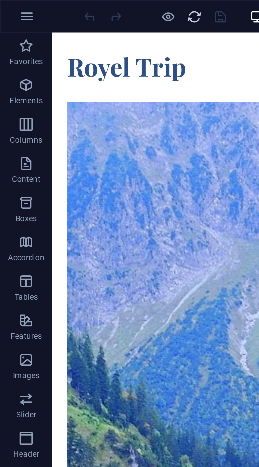
click at [77, 7] on icon "reload" at bounding box center [79, 7] width 6 height 6
click at [77, 8] on icon "reload" at bounding box center [79, 7] width 6 height 6
click at [79, 8] on icon "reload" at bounding box center [79, 7] width 6 height 6
click at [118, 37] on div "Royel Trip Menu Home About Services Book Now Contact" at bounding box center [184, 53] width 264 height 43
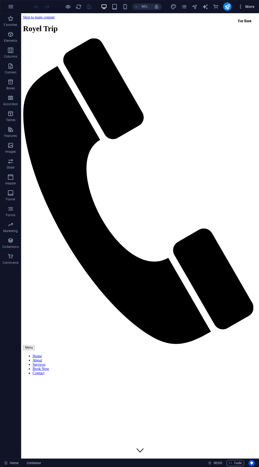
click at [240, 6] on icon "button" at bounding box center [240, 6] width 5 height 5
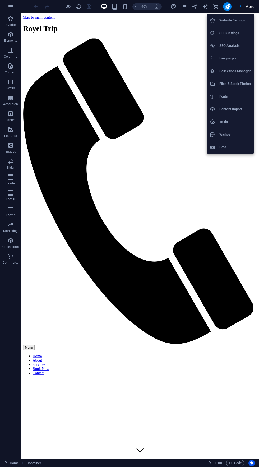
click at [236, 83] on h6 "Files & Stock Photos" at bounding box center [234, 84] width 31 height 6
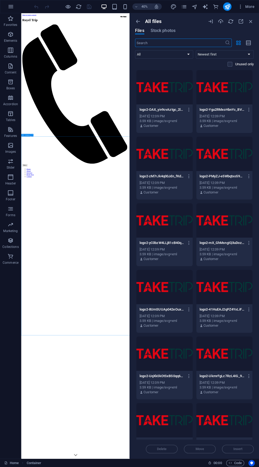
scroll to position [2851, 0]
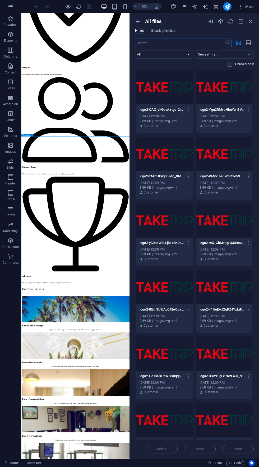
click at [221, 21] on icon "button" at bounding box center [221, 21] width 6 height 6
click at [240, 22] on icon "button" at bounding box center [241, 21] width 6 height 6
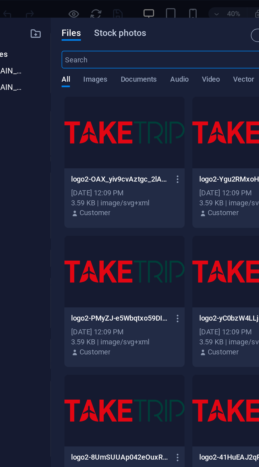
click at [92, 17] on span "Stock photos" at bounding box center [90, 16] width 25 height 6
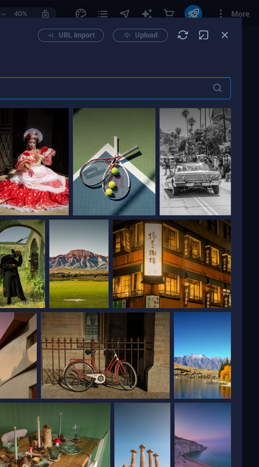
scroll to position [0, 0]
click at [241, 16] on icon "button" at bounding box center [242, 17] width 6 height 6
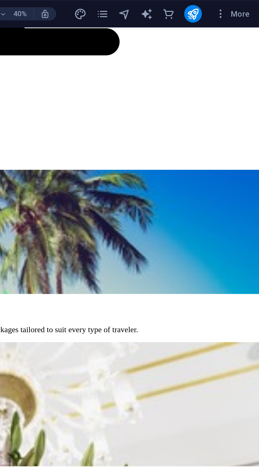
scroll to position [2324, 0]
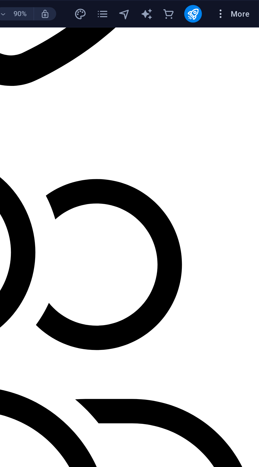
click at [238, 5] on icon "button" at bounding box center [240, 6] width 5 height 5
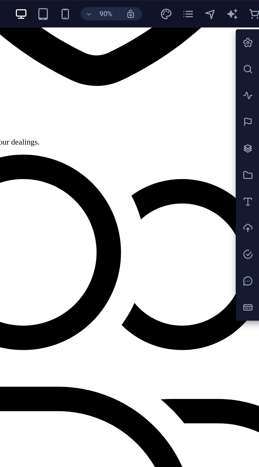
scroll to position [0, 0]
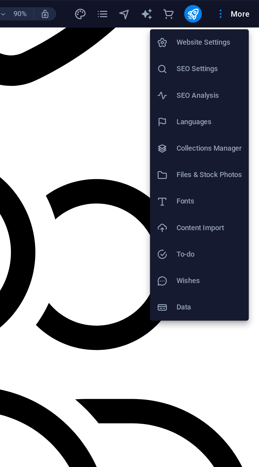
click at [244, 72] on h6 "Collections Manager" at bounding box center [234, 71] width 31 height 6
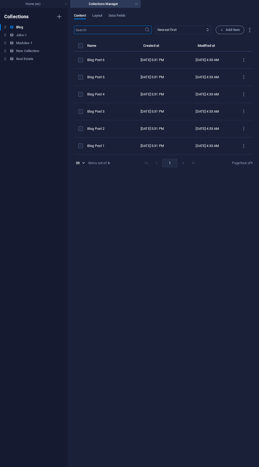
click at [78, 162] on body "Royel Trip Home (en) Collections Manager Favorites Elements Columns Content Box…" at bounding box center [129, 233] width 259 height 467
click at [84, 216] on li "100" at bounding box center [80, 213] width 14 height 11
type input "100"
click at [101, 16] on span "Layout" at bounding box center [97, 15] width 10 height 7
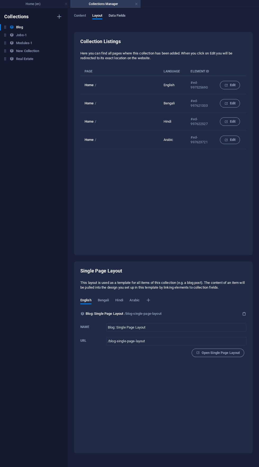
click at [123, 14] on span "Data Fields" at bounding box center [117, 15] width 17 height 7
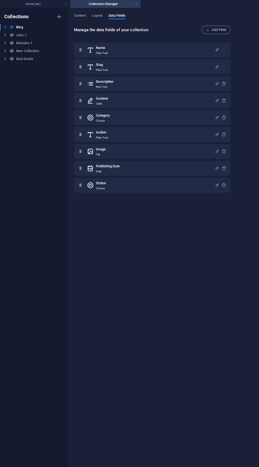
click at [48, 335] on div "Collections Blog Blog Jobs-1 Jobs-1 Modules-1 Modules-1 New Collection New Coll…" at bounding box center [34, 237] width 68 height 459
click at [48, 345] on div "Collections Blog Blog Jobs-1 Jobs-1 Modules-1 Modules-1 New Collection New Coll…" at bounding box center [34, 237] width 68 height 459
click at [25, 344] on div "Collections Blog Blog Jobs-1 Jobs-1 Modules-1 Modules-1 New Collection New Coll…" at bounding box center [34, 237] width 68 height 459
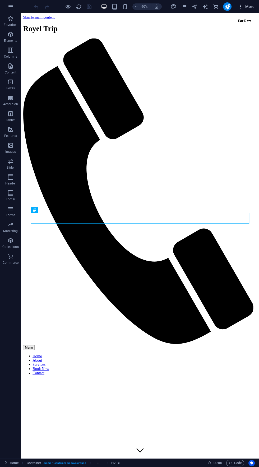
click at [241, 7] on icon "button" at bounding box center [240, 6] width 5 height 5
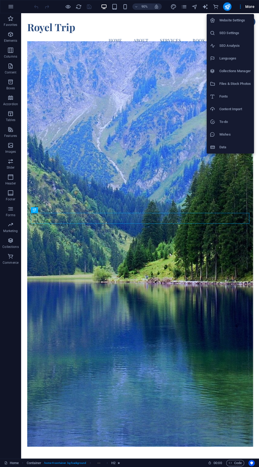
click at [240, 82] on h6 "Files & Stock Photos" at bounding box center [234, 84] width 31 height 6
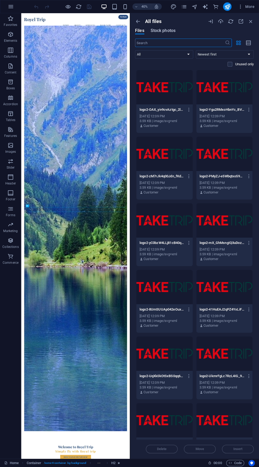
click at [169, 30] on span "Stock photos" at bounding box center [163, 30] width 25 height 6
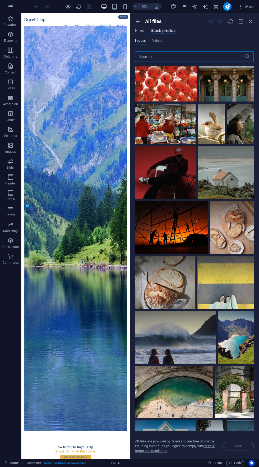
scroll to position [8238, 0]
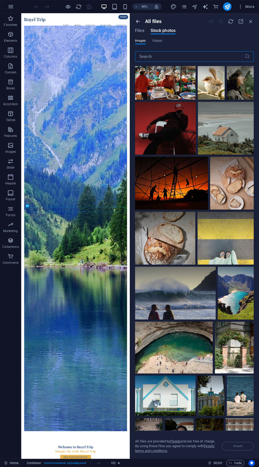
click at [135, 22] on icon "button" at bounding box center [138, 21] width 6 height 6
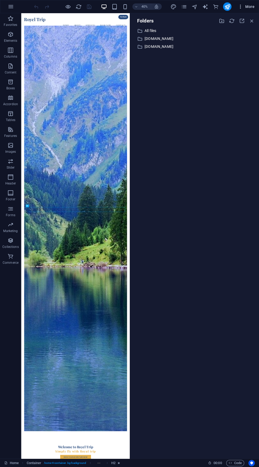
click at [240, 6] on icon "button" at bounding box center [240, 6] width 5 height 5
click at [243, 69] on h6 "Collections Manager" at bounding box center [234, 71] width 31 height 6
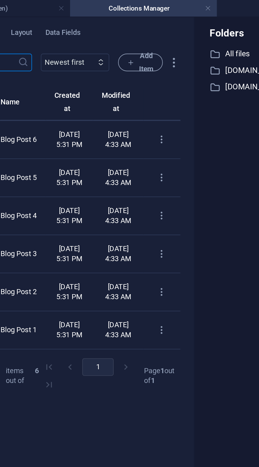
scroll to position [0, 67]
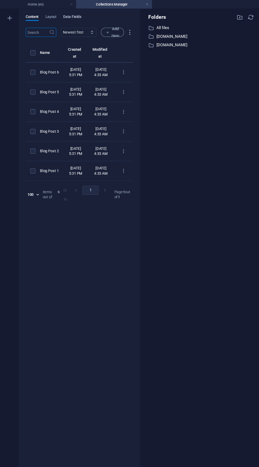
click at [58, 16] on span "Data Fields" at bounding box center [66, 15] width 17 height 7
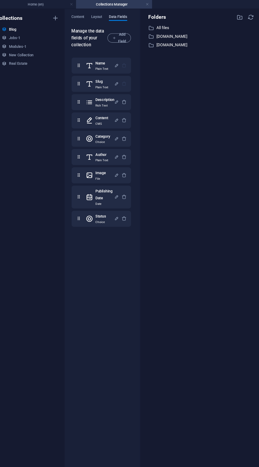
scroll to position [0, 10]
click at [19, 49] on h6 "New Collection" at bounding box center [19, 51] width 23 height 6
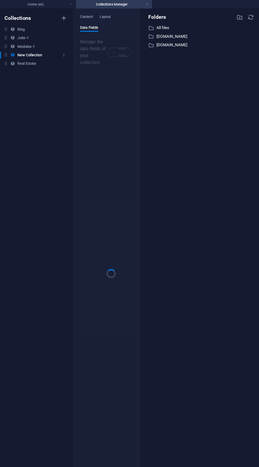
scroll to position [0, 0]
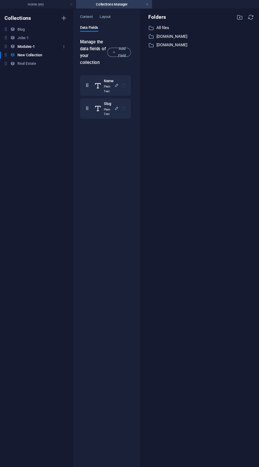
click at [26, 42] on h6 "Modules-1" at bounding box center [24, 43] width 16 height 6
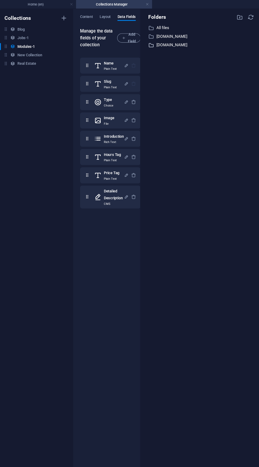
click at [163, 40] on p "[DOMAIN_NAME]" at bounding box center [194, 42] width 100 height 6
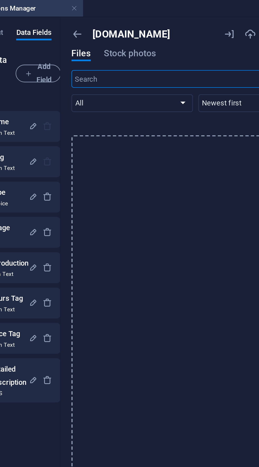
click at [108, 44] on h6 "Manage the data fields of your collection" at bounding box center [91, 35] width 34 height 19
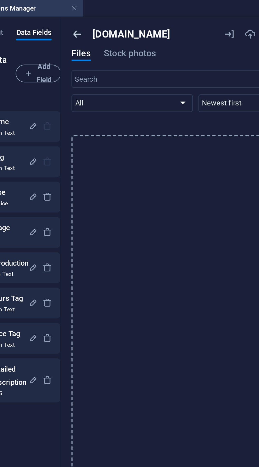
click at [136, 17] on icon "button" at bounding box center [138, 16] width 6 height 6
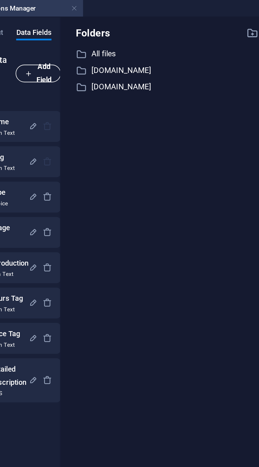
click at [116, 41] on span "Add Field" at bounding box center [119, 35] width 13 height 13
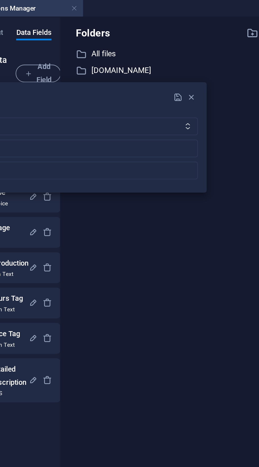
click at [197, 21] on div at bounding box center [129, 233] width 259 height 467
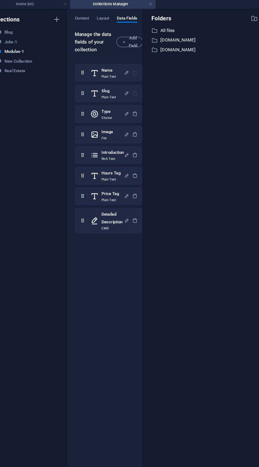
click at [104, 263] on div "Name Plain Text Slug Plain Text Type Choice Image File Introduction Rich Text H…" at bounding box center [103, 260] width 58 height 421
click at [136, 4] on link at bounding box center [136, 4] width 3 height 5
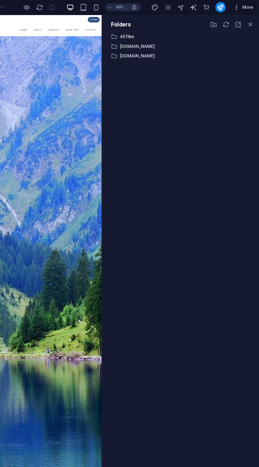
click at [238, 4] on icon "button" at bounding box center [240, 6] width 5 height 5
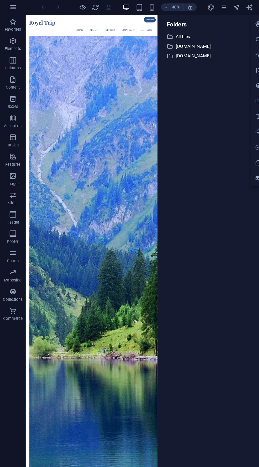
click at [201, 5] on div at bounding box center [129, 233] width 259 height 467
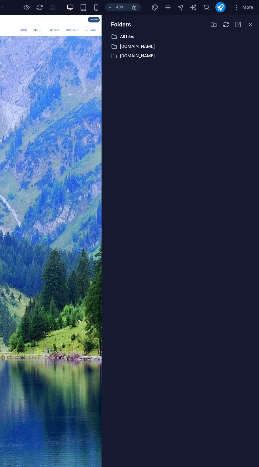
click at [231, 21] on icon "button" at bounding box center [232, 21] width 6 height 6
click at [227, 6] on icon "publish" at bounding box center [227, 7] width 6 height 6
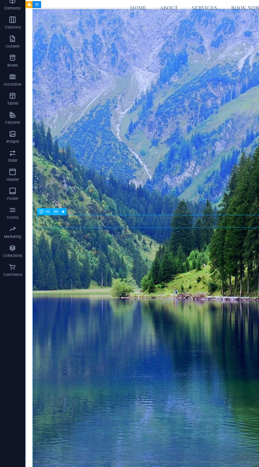
click at [49, 212] on button at bounding box center [47, 210] width 6 height 6
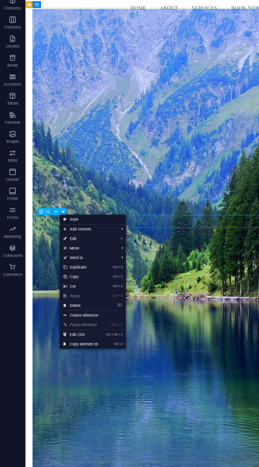
click at [83, 216] on link "Style" at bounding box center [77, 217] width 55 height 8
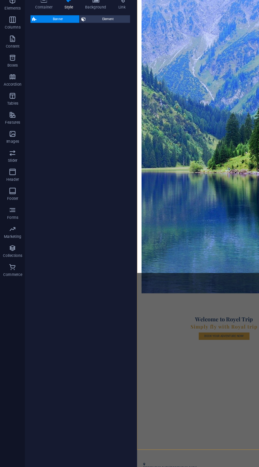
select select "preset-banner-v3-home-4"
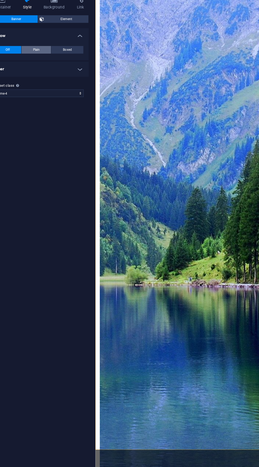
click at [68, 73] on button "Plain" at bounding box center [65, 75] width 25 height 6
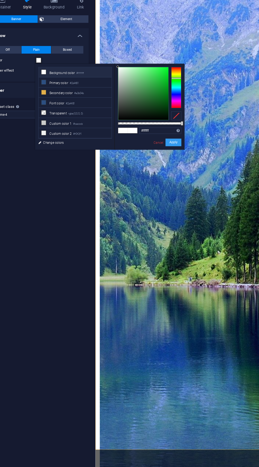
click at [179, 149] on button "Apply" at bounding box center [178, 152] width 13 height 6
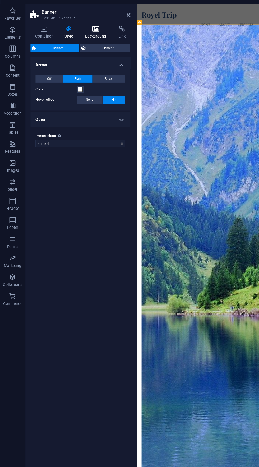
click at [80, 33] on icon at bounding box center [80, 33] width 26 height 5
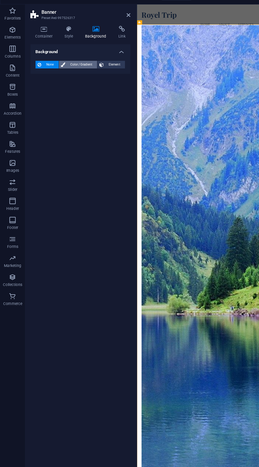
click at [68, 61] on span "Color / Gradient" at bounding box center [67, 63] width 23 height 6
click at [55, 73] on span "Gradient" at bounding box center [50, 73] width 13 height 7
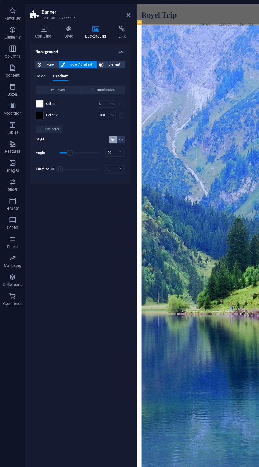
click at [37, 71] on span "Color" at bounding box center [34, 73] width 8 height 7
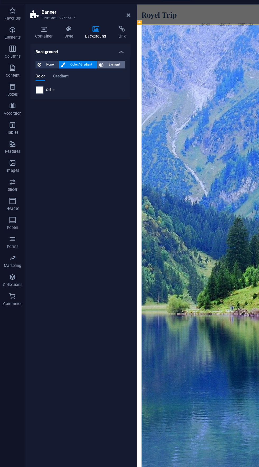
click at [98, 62] on span "Element" at bounding box center [95, 63] width 15 height 6
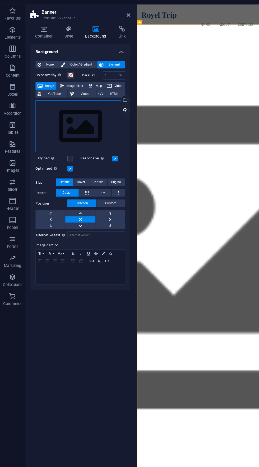
click at [78, 114] on div "Drag files here, click to choose files or select files from Files or our free s…" at bounding box center [67, 114] width 75 height 43
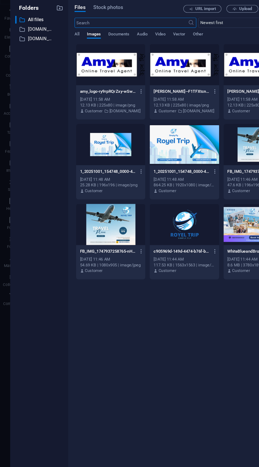
click at [104, 102] on p "www.amybd.com" at bounding box center [104, 102] width 26 height 5
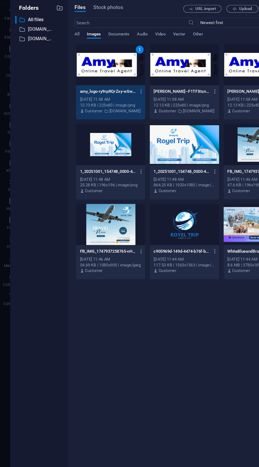
click at [116, 51] on div "1" at bounding box center [116, 51] width 7 height 7
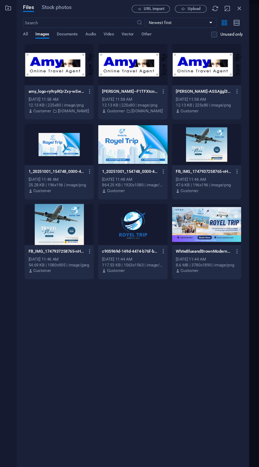
click at [239, 189] on div at bounding box center [215, 196] width 58 height 34
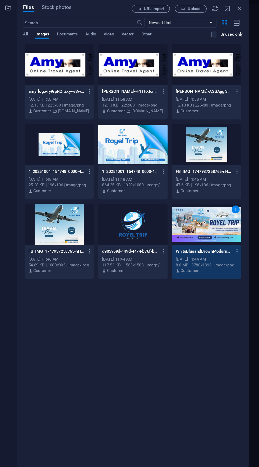
click at [240, 219] on icon "button" at bounding box center [240, 219] width 5 height 5
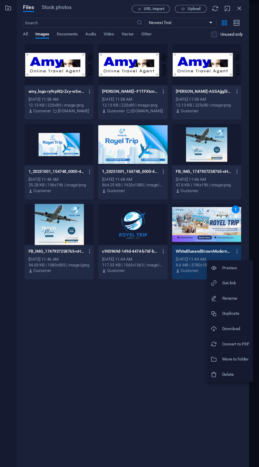
click at [203, 18] on div at bounding box center [129, 233] width 259 height 467
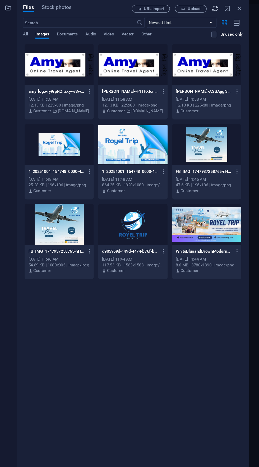
click at [225, 16] on icon "button" at bounding box center [222, 17] width 6 height 6
click at [227, 187] on div at bounding box center [215, 196] width 58 height 34
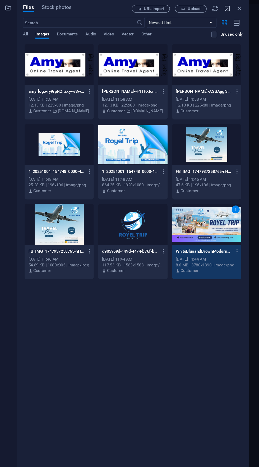
click at [234, 16] on icon "button" at bounding box center [232, 17] width 6 height 6
select select "image"
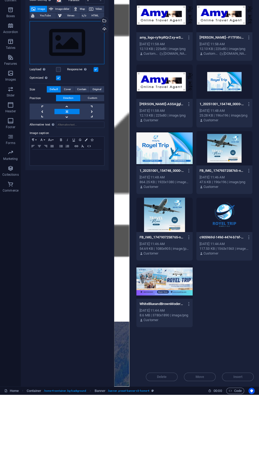
click at [68, 120] on div "Drag files here, click to choose files or select files from Files or our free s…" at bounding box center [67, 114] width 75 height 43
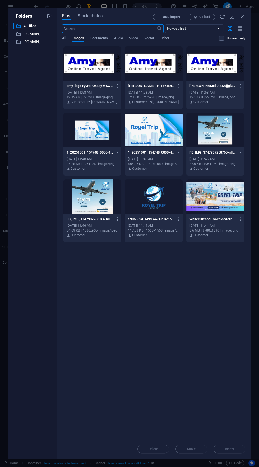
click at [216, 191] on div at bounding box center [215, 196] width 58 height 34
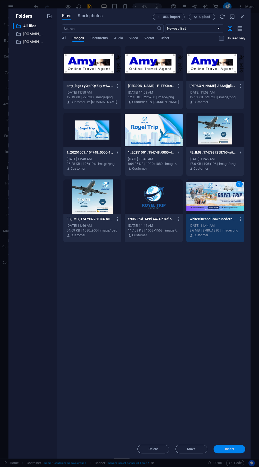
click at [234, 449] on span "Insert" at bounding box center [229, 448] width 27 height 3
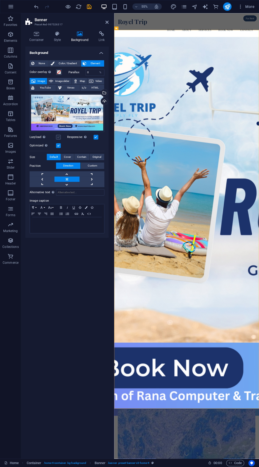
click at [58, 137] on label at bounding box center [58, 137] width 5 height 5
click at [0, 0] on input "Lazyload Loading images after the page loads improves page speed." at bounding box center [0, 0] width 0 height 0
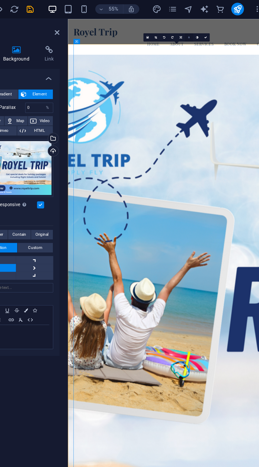
click at [192, 24] on link at bounding box center [195, 26] width 6 height 6
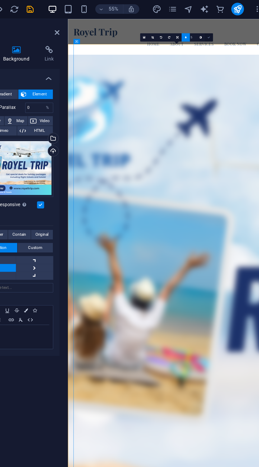
click at [205, 27] on link at bounding box center [208, 26] width 6 height 6
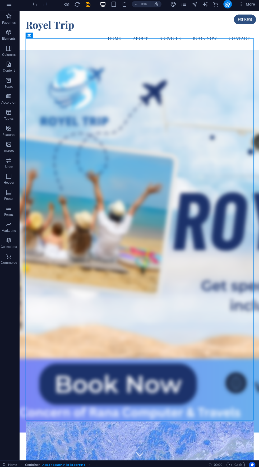
scroll to position [3, 0]
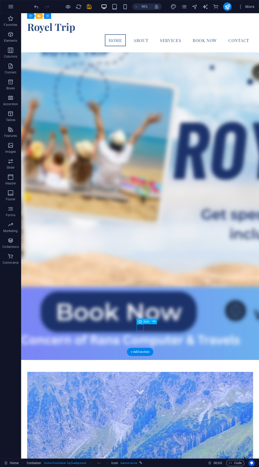
scroll to position [63, 0]
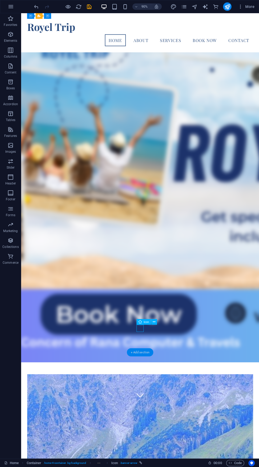
click at [145, 353] on div "+ Add section" at bounding box center [140, 352] width 26 height 8
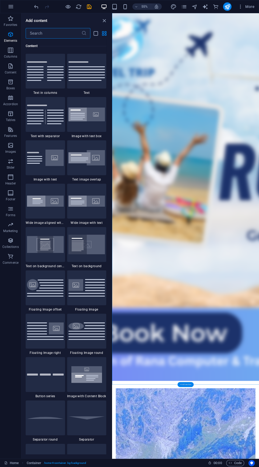
scroll to position [924, 0]
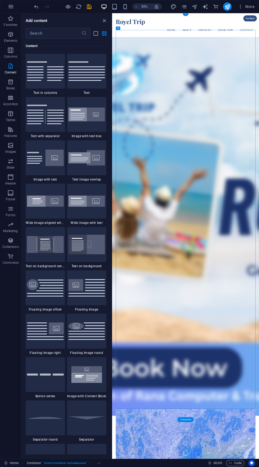
click at [135, 39] on div "Royel Trip Menu Home About Services Book Now Contact" at bounding box center [245, 34] width 267 height 43
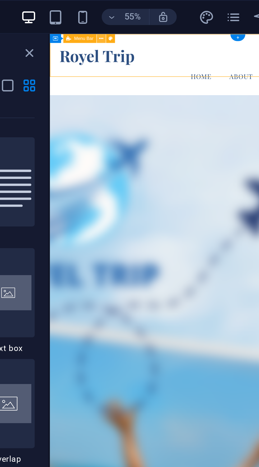
click at [132, 15] on icon at bounding box center [132, 14] width 2 height 3
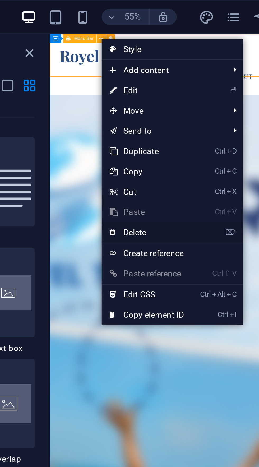
click at [161, 92] on link "⌦ Delete" at bounding box center [149, 91] width 35 height 8
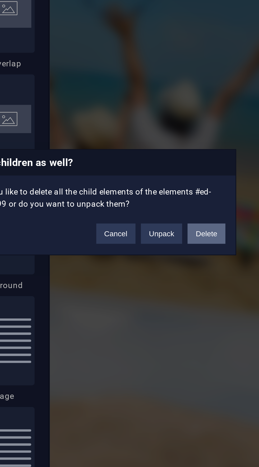
click at [176, 245] on button "Delete" at bounding box center [173, 246] width 15 height 8
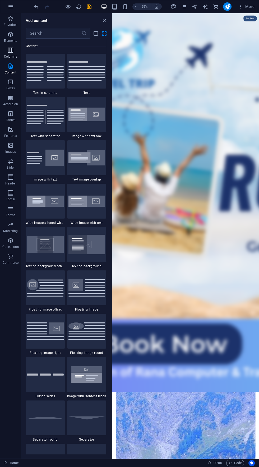
click at [10, 50] on icon "button" at bounding box center [10, 50] width 6 height 6
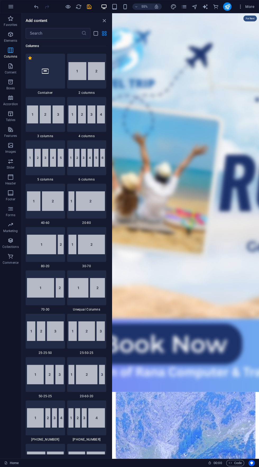
scroll to position [261, 0]
click at [14, 38] on span "Elements" at bounding box center [10, 37] width 21 height 13
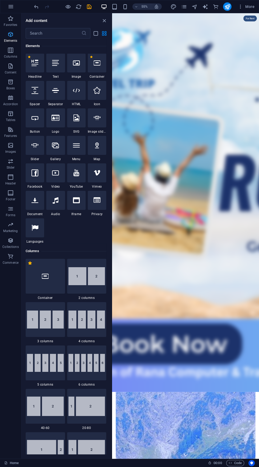
scroll to position [56, 0]
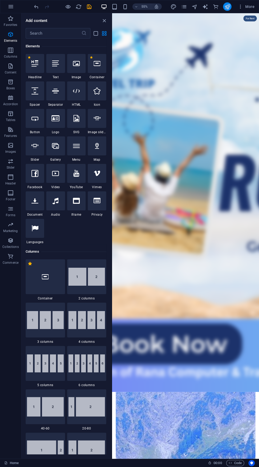
click at [227, 6] on icon "publish" at bounding box center [227, 7] width 6 height 6
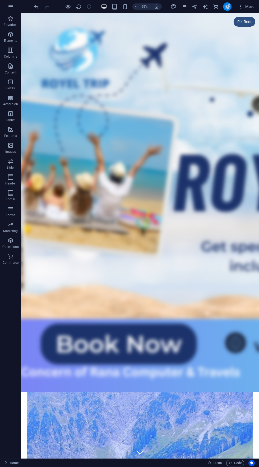
checkbox input "false"
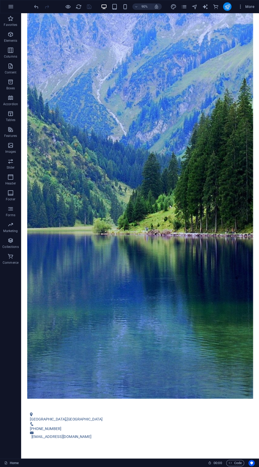
scroll to position [0, 0]
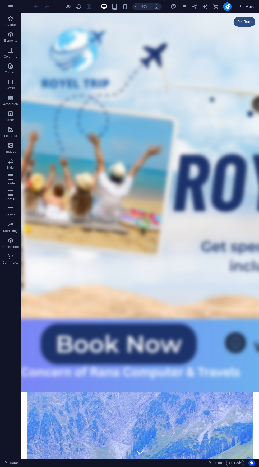
click at [239, 8] on icon "button" at bounding box center [240, 6] width 5 height 5
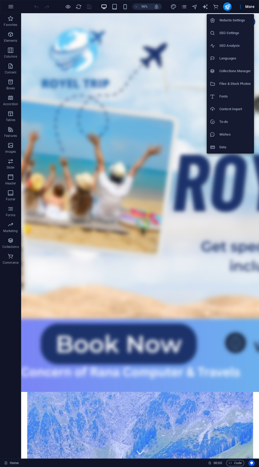
click at [218, 124] on div at bounding box center [215, 121] width 10 height 5
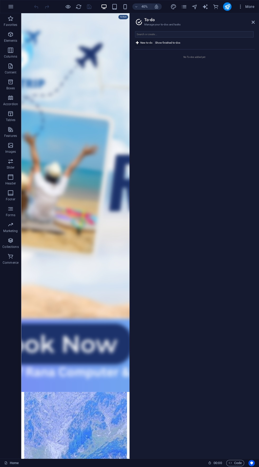
click at [144, 43] on span "New to-do" at bounding box center [146, 43] width 12 height 6
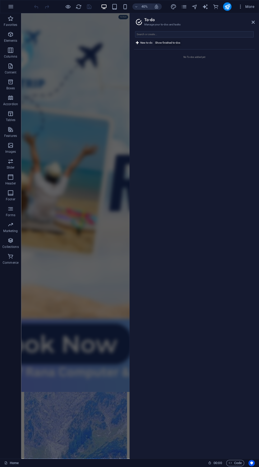
click at [177, 45] on span "Show finished to-dos" at bounding box center [167, 43] width 25 height 6
click at [204, 57] on li "No To-dos added yet" at bounding box center [194, 56] width 121 height 15
click at [157, 43] on span "Show finished to-dos" at bounding box center [167, 43] width 25 height 6
click at [243, 6] on icon "button" at bounding box center [240, 6] width 5 height 5
click at [229, 152] on li "Data" at bounding box center [230, 147] width 47 height 13
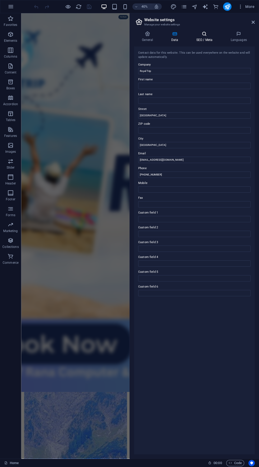
click at [212, 32] on icon at bounding box center [204, 33] width 32 height 5
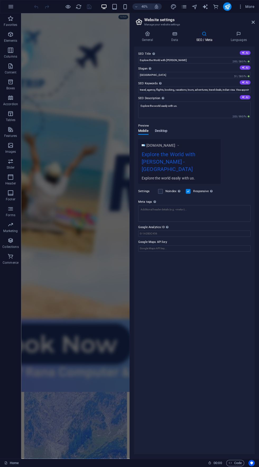
click at [165, 130] on span "Desktop" at bounding box center [161, 131] width 13 height 7
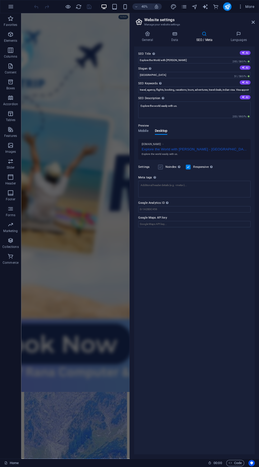
click at [160, 168] on label at bounding box center [160, 167] width 5 height 5
click at [0, 0] on input "Noindex Instruct search engines to exclude this website from search results." at bounding box center [0, 0] width 0 height 0
click at [147, 132] on span "Mobile" at bounding box center [143, 131] width 10 height 7
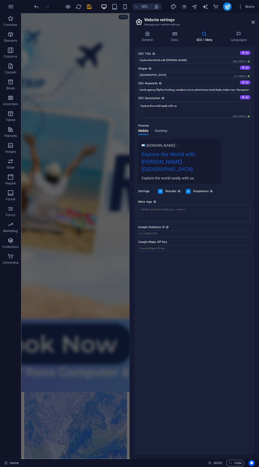
click at [179, 142] on div "[DOMAIN_NAME] Explore the World with [PERSON_NAME] - [GEOGRAPHIC_DATA] Explore …" at bounding box center [179, 161] width 82 height 45
click at [227, 8] on icon "publish" at bounding box center [227, 7] width 6 height 6
